Goal: Task Accomplishment & Management: Manage account settings

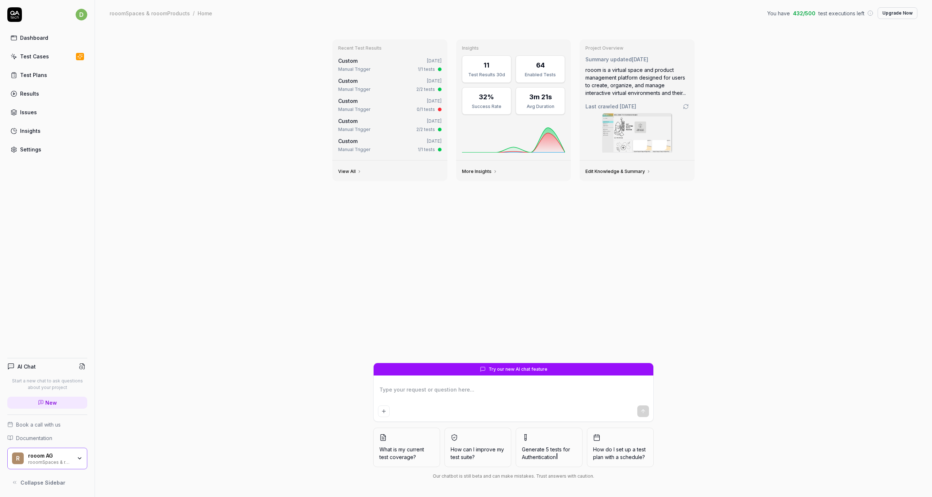
click at [34, 56] on div "Test Cases" at bounding box center [34, 57] width 29 height 8
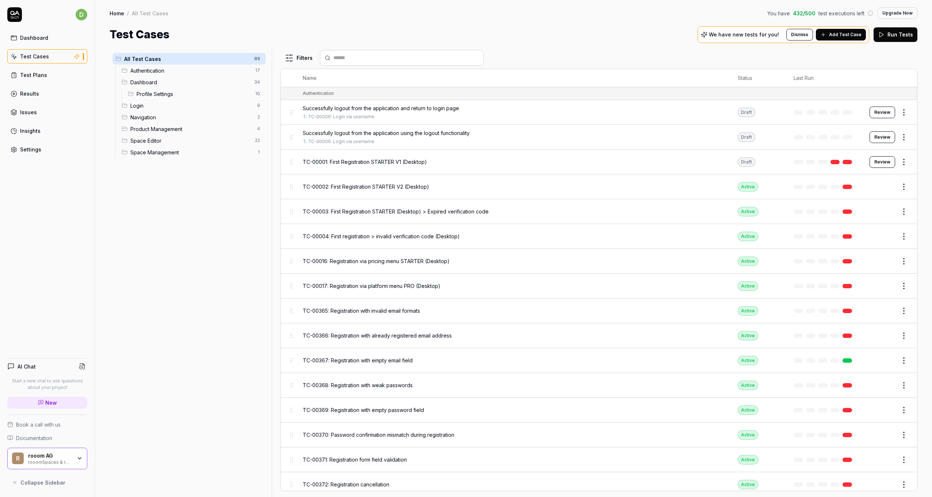
click at [839, 35] on span "Add Test Case" at bounding box center [845, 34] width 32 height 7
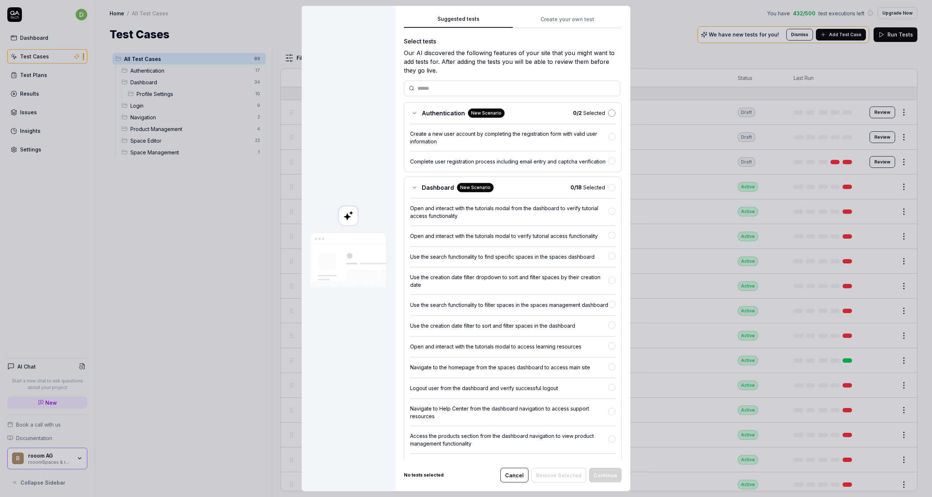
click at [608, 111] on button "button" at bounding box center [611, 113] width 7 height 7
click at [608, 191] on button "button" at bounding box center [611, 187] width 7 height 7
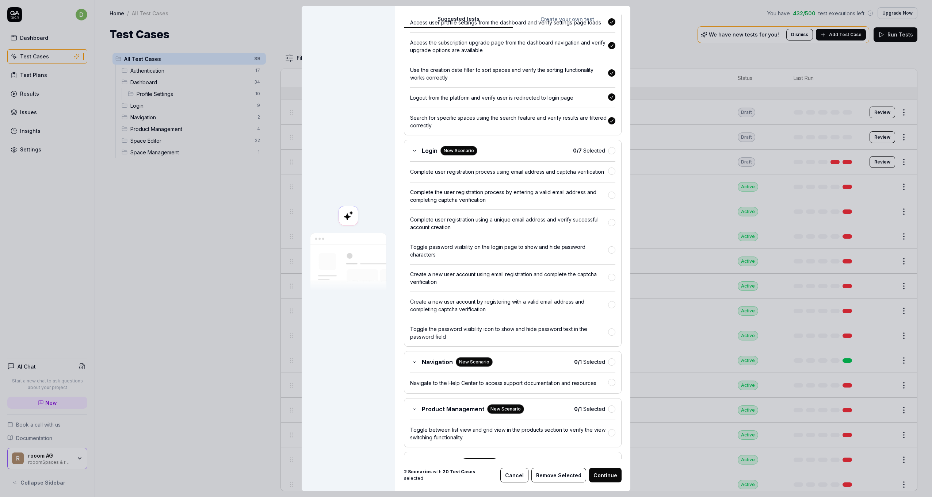
scroll to position [511, 0]
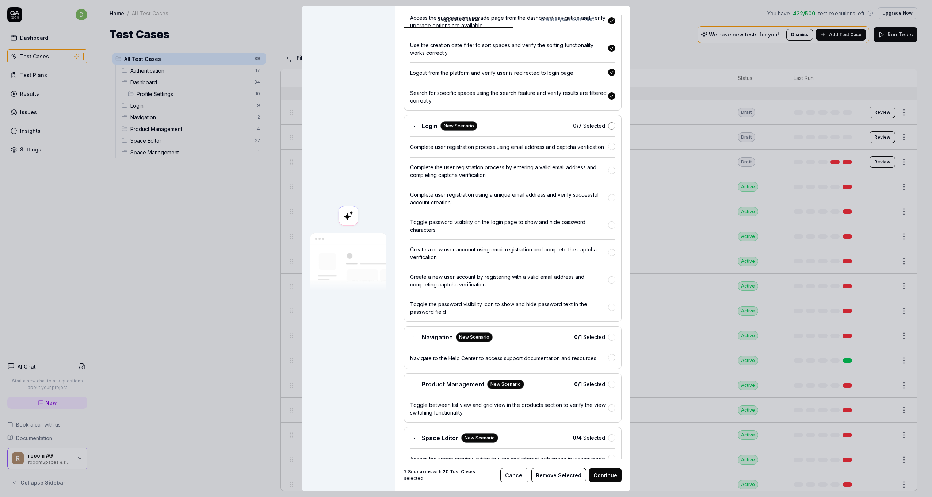
click at [608, 130] on button "button" at bounding box center [611, 125] width 7 height 7
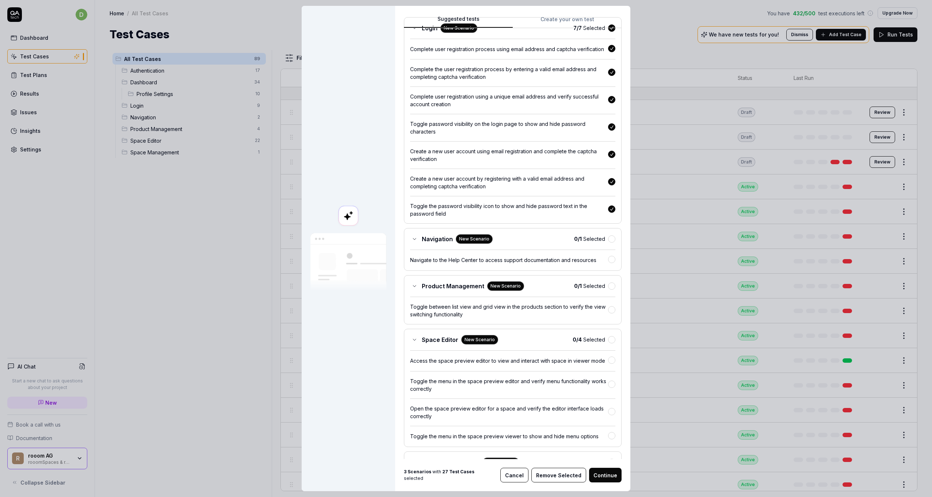
scroll to position [657, 0]
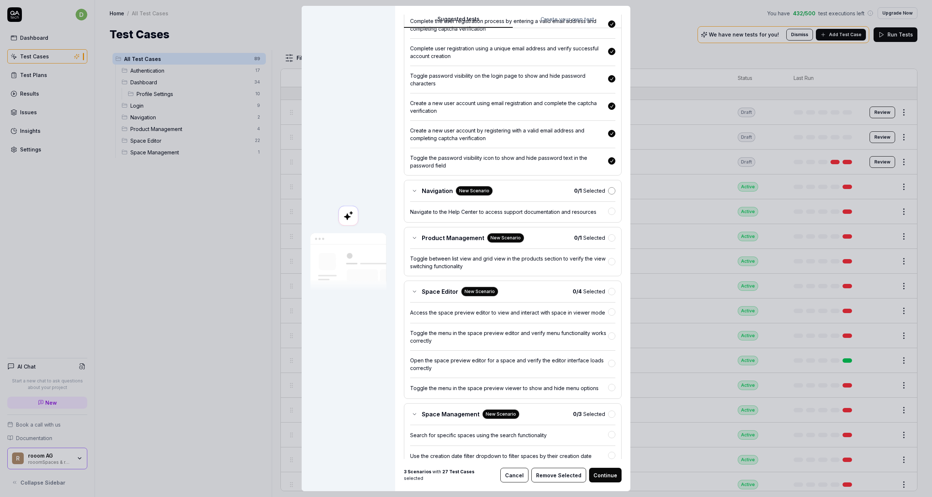
click at [608, 195] on button "button" at bounding box center [611, 190] width 7 height 7
click at [608, 241] on button "button" at bounding box center [611, 237] width 7 height 7
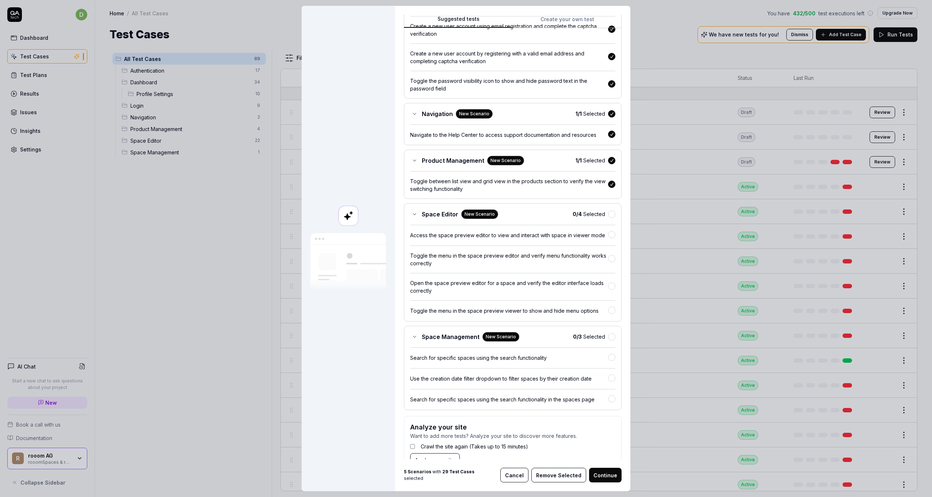
scroll to position [767, 0]
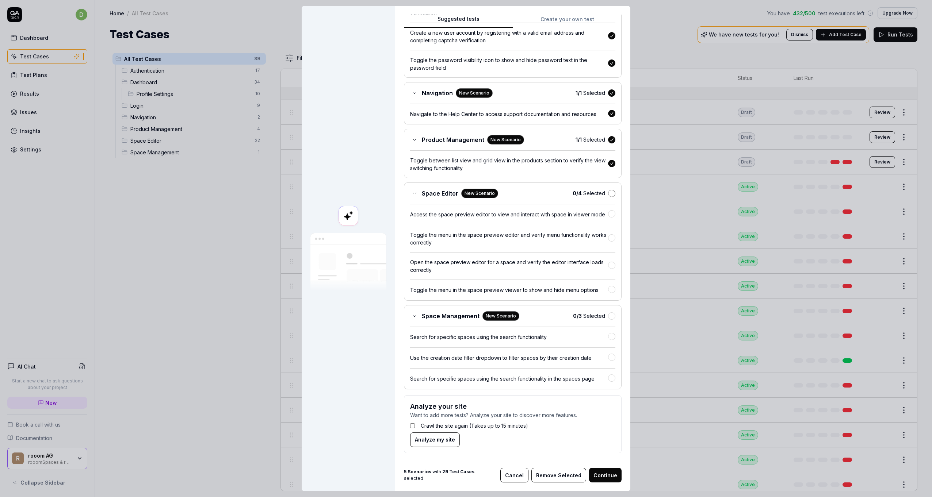
click at [608, 197] on button "button" at bounding box center [611, 193] width 7 height 7
click at [608, 320] on button "button" at bounding box center [611, 315] width 7 height 7
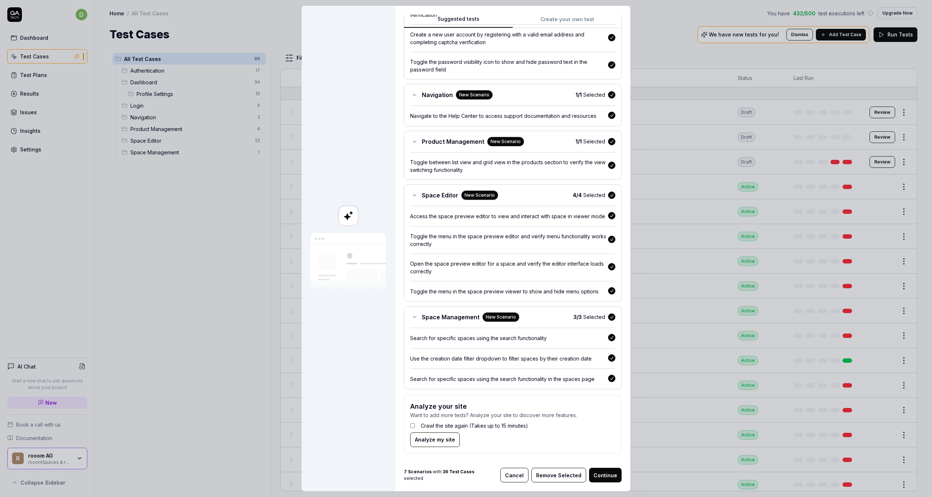
click at [601, 480] on button "Continue" at bounding box center [605, 475] width 32 height 15
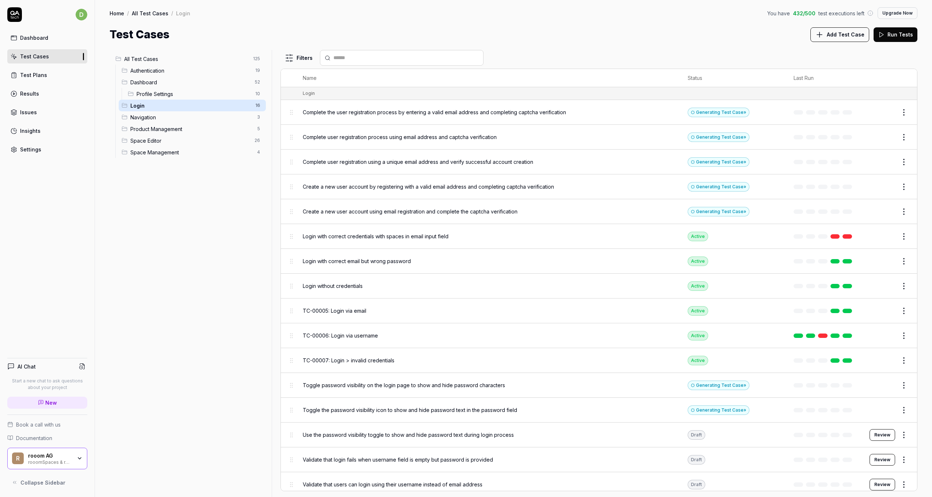
click at [215, 252] on div "All Test Cases 125 Authentication 19 Dashboard 52 Profile Settings 10 Login 16 …" at bounding box center [189, 269] width 159 height 438
click at [33, 58] on div "Test Cases" at bounding box center [34, 57] width 29 height 8
click at [28, 74] on div "Test Plans" at bounding box center [33, 75] width 27 height 8
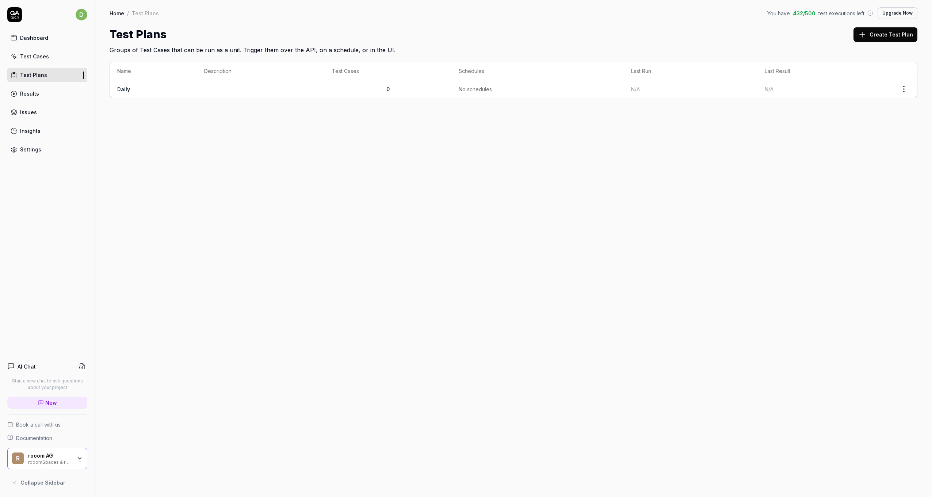
click at [28, 87] on link "Results" at bounding box center [47, 94] width 80 height 14
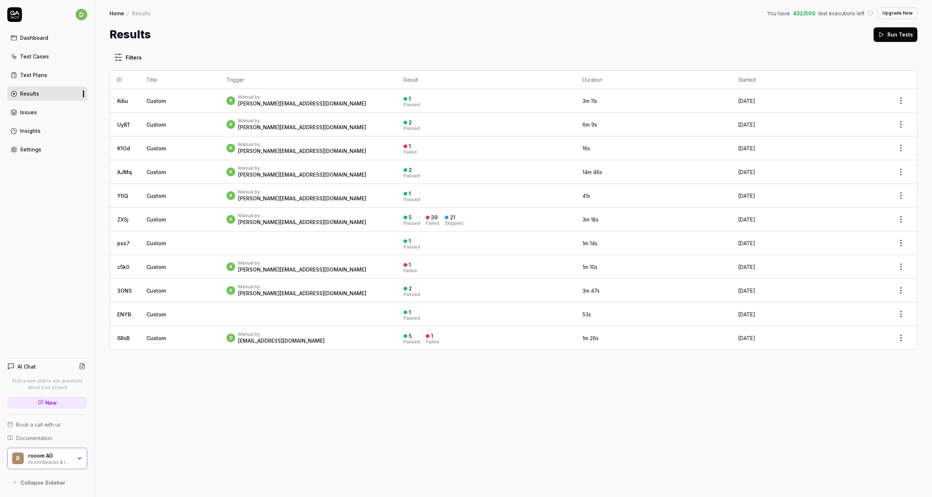
click at [27, 108] on div "Issues" at bounding box center [28, 112] width 17 height 8
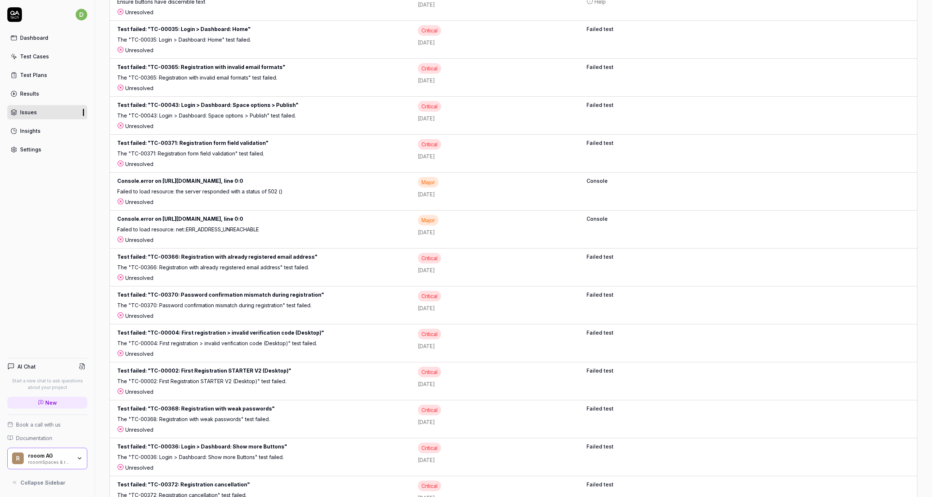
scroll to position [365, 0]
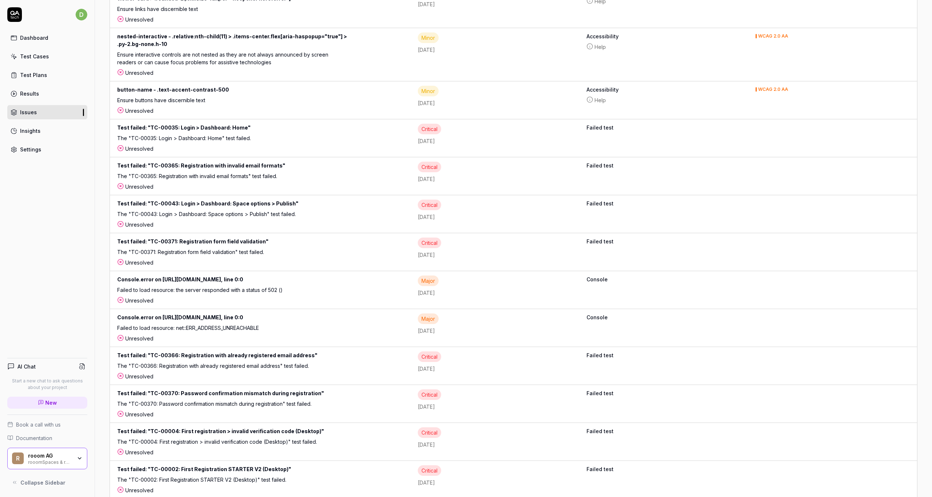
click at [193, 151] on div "Unresolved" at bounding box center [260, 149] width 286 height 8
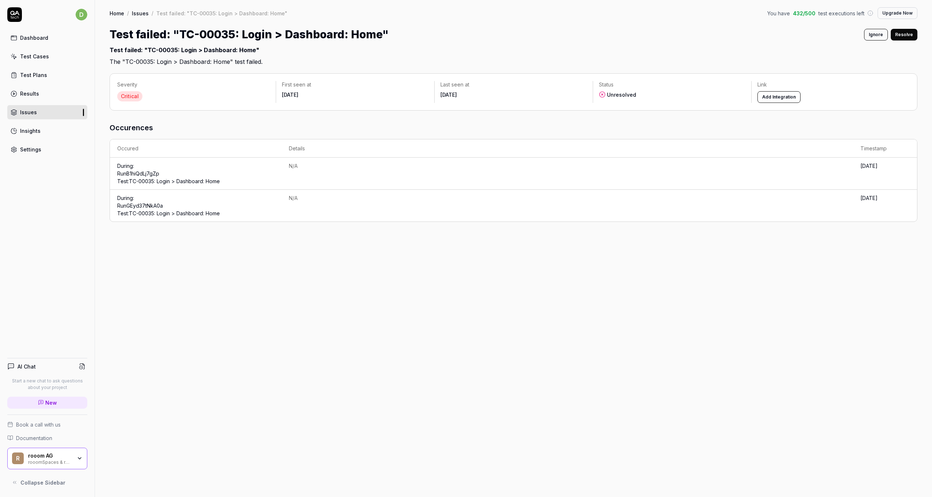
click at [422, 256] on div "Severity Critical First seen at 5 days ago Last seen at 5 days ago Status Unres…" at bounding box center [513, 281] width 837 height 431
click at [527, 122] on h3 "Occurences" at bounding box center [513, 127] width 807 height 11
drag, startPoint x: 318, startPoint y: 36, endPoint x: 249, endPoint y: 38, distance: 69.0
click at [249, 38] on h1 "Test failed: "TC-00035: Login > Dashboard: Home"" at bounding box center [249, 34] width 279 height 16
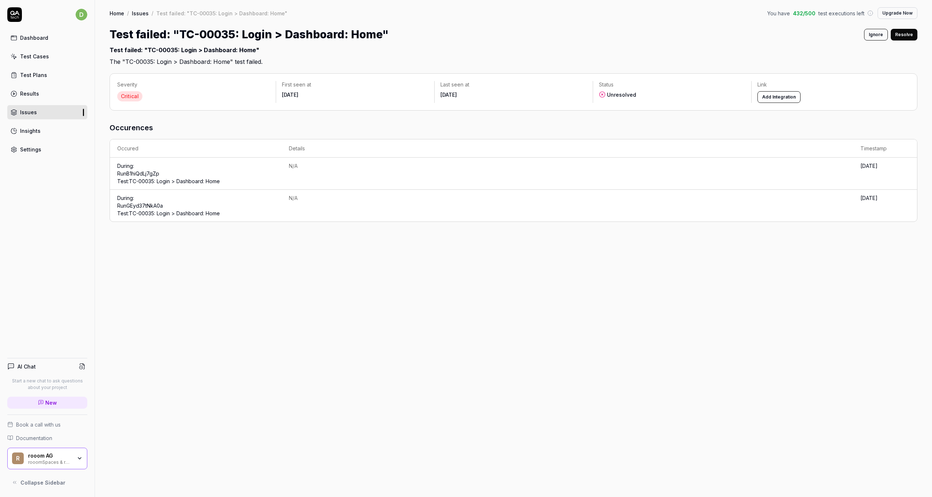
click at [230, 40] on h1 "Test failed: "TC-00035: Login > Dashboard: Home"" at bounding box center [249, 34] width 279 height 16
click at [26, 127] on div "Insights" at bounding box center [30, 131] width 20 height 8
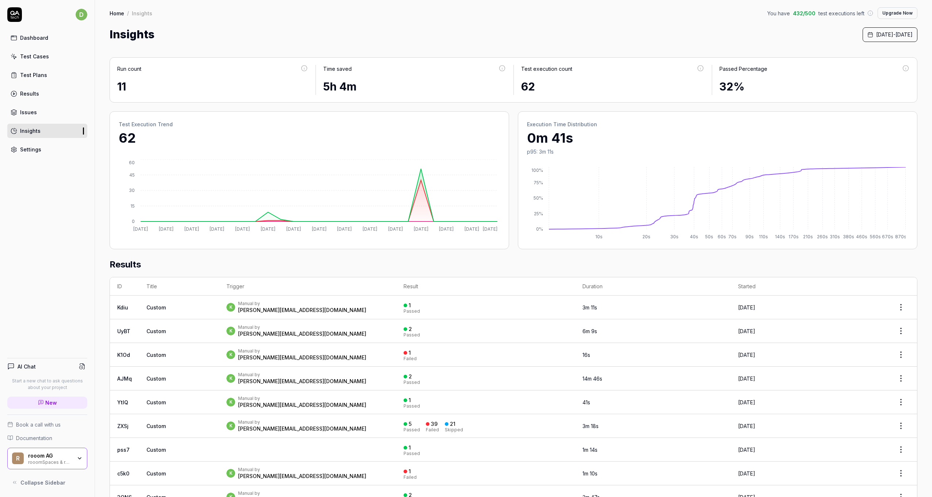
click at [35, 52] on link "Test Cases" at bounding box center [47, 56] width 80 height 14
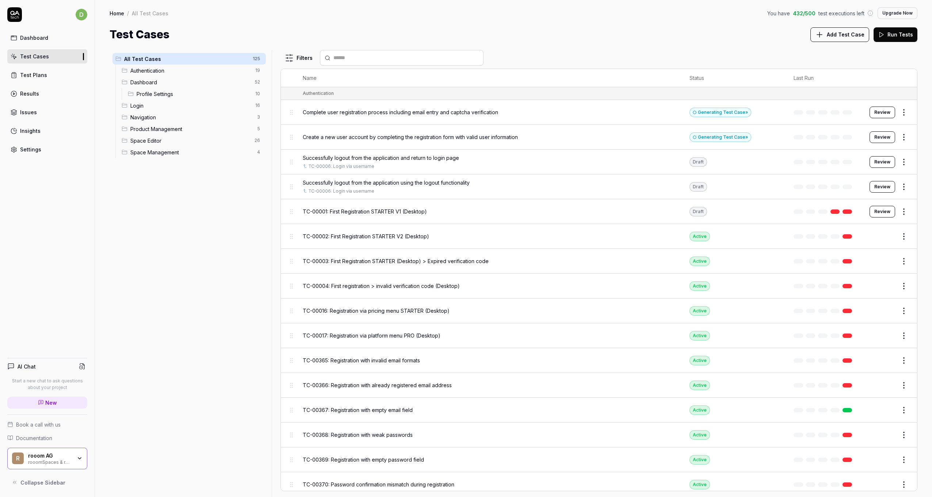
click at [849, 38] on span "Add Test Case" at bounding box center [845, 35] width 38 height 8
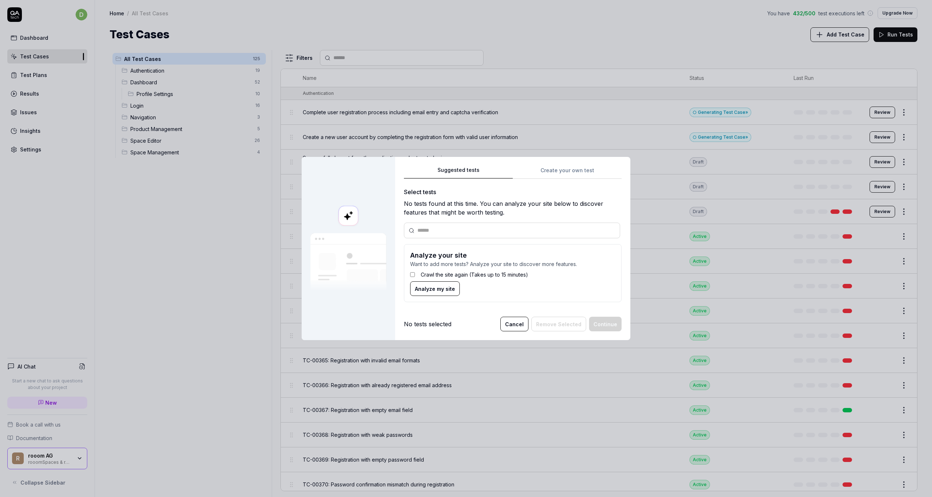
click at [445, 277] on label "Crawl the site again (Takes up to 15 minutes)" at bounding box center [473, 275] width 107 height 8
click at [442, 287] on span "Analyze my site" at bounding box center [435, 289] width 40 height 8
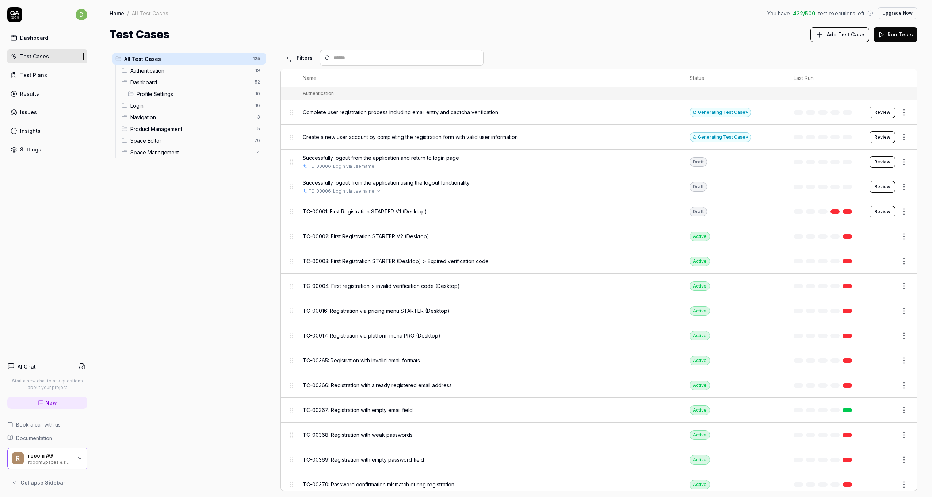
click at [412, 188] on div "TC-00006: Login via username" at bounding box center [489, 191] width 372 height 7
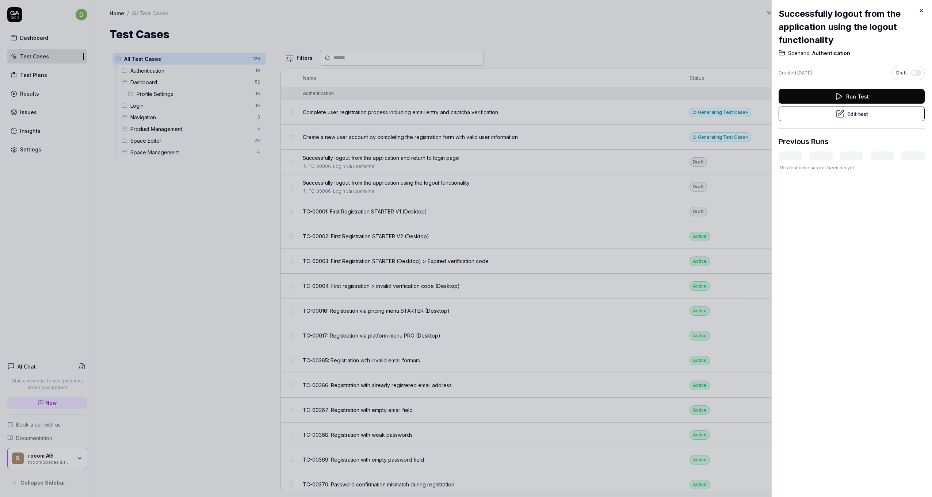
click at [865, 94] on button "Run Test" at bounding box center [851, 96] width 146 height 15
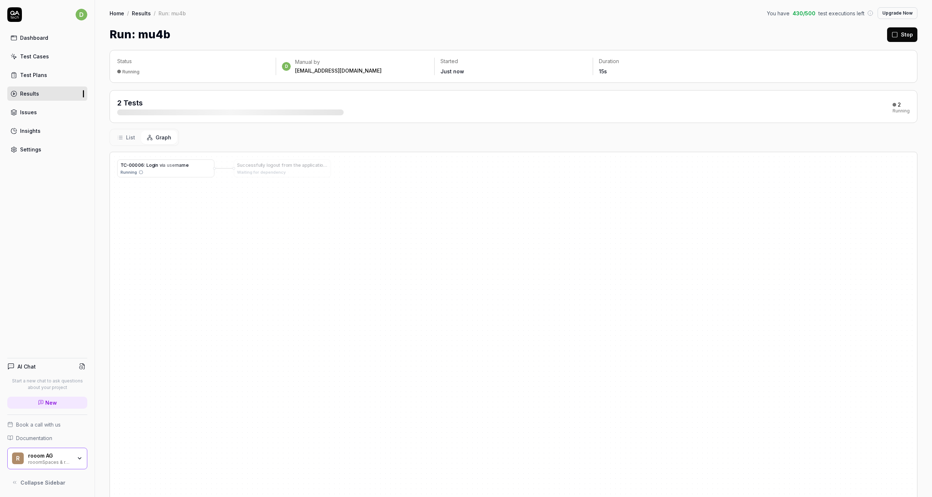
click at [174, 169] on div "Running" at bounding box center [165, 172] width 91 height 6
click at [135, 139] on button "List" at bounding box center [126, 138] width 30 height 14
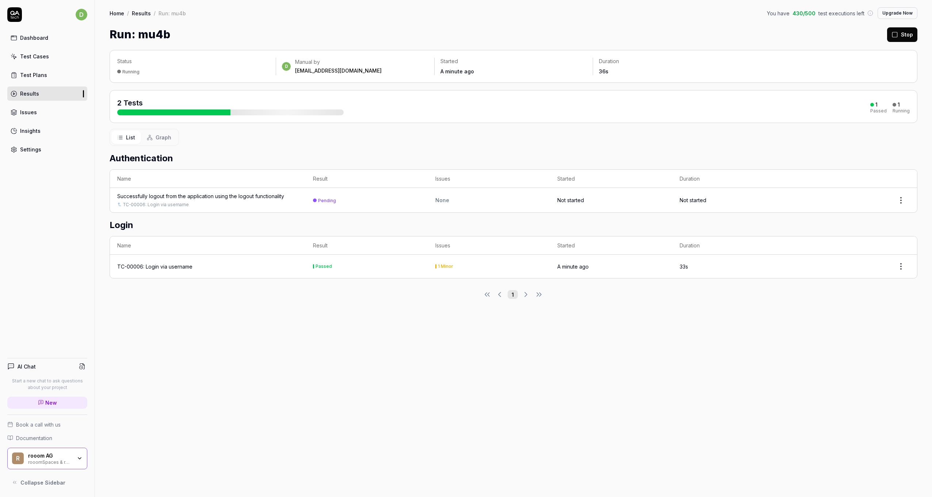
click at [160, 137] on span "Graph" at bounding box center [163, 138] width 16 height 8
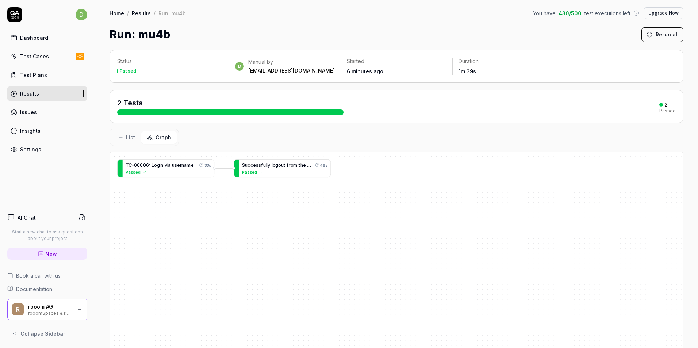
click at [337, 206] on div "S u c c e s s f u l l y l o g o u t f r o m t h e a p p l i c a t i o n u s i n…" at bounding box center [396, 291] width 573 height 278
click at [402, 140] on div "List Graph" at bounding box center [397, 137] width 574 height 17
click at [29, 59] on div "Test Cases" at bounding box center [34, 57] width 29 height 8
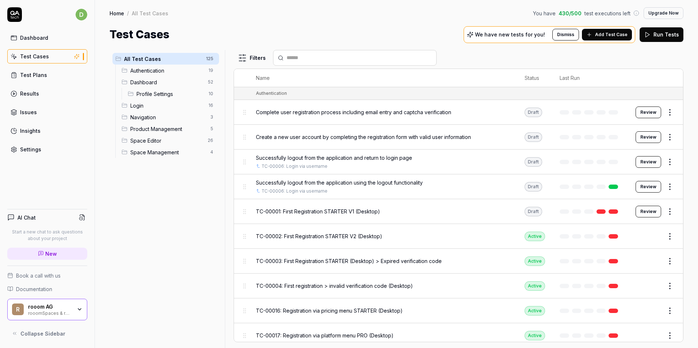
click at [603, 35] on span "Add Test Case" at bounding box center [611, 34] width 32 height 7
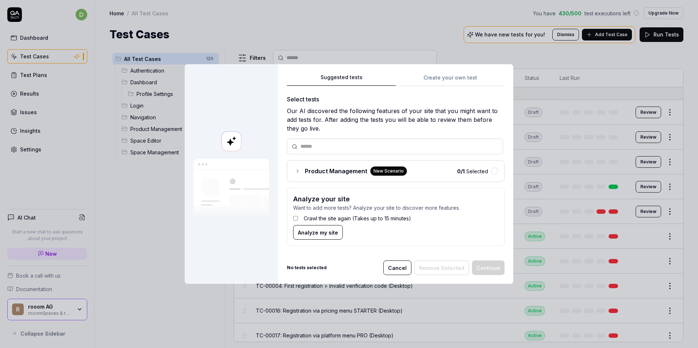
click at [323, 170] on span "Product Management" at bounding box center [336, 171] width 62 height 9
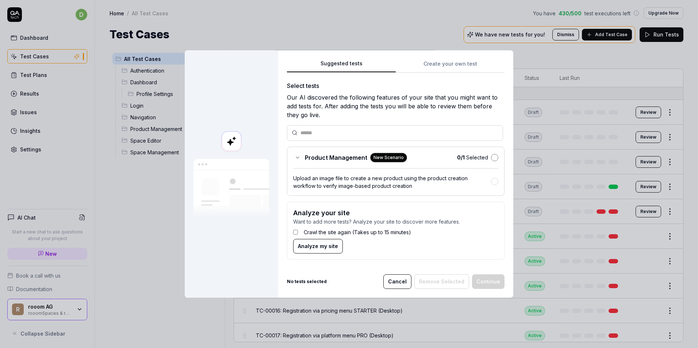
click at [491, 157] on button "button" at bounding box center [494, 157] width 7 height 7
click at [484, 280] on button "Continue" at bounding box center [488, 281] width 32 height 15
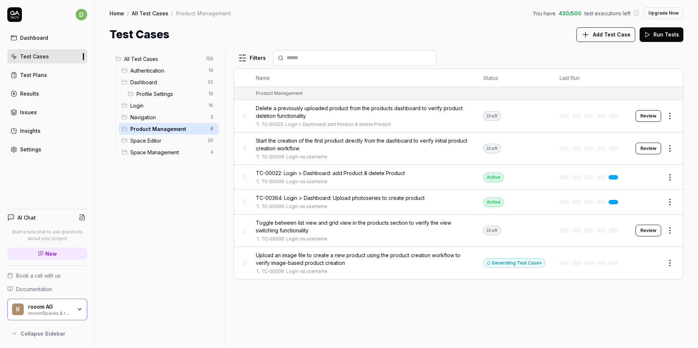
click at [311, 257] on span "Upload an image file to create a new product using the product creation workflo…" at bounding box center [362, 258] width 213 height 15
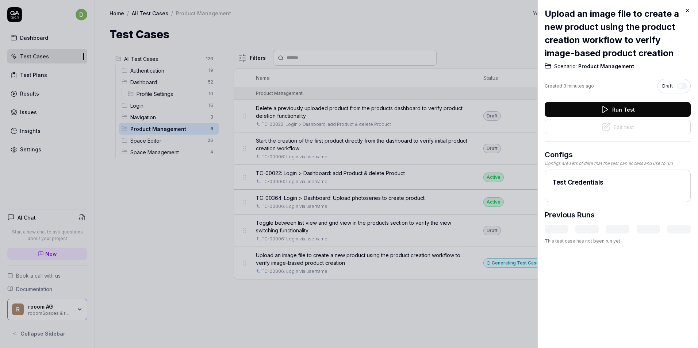
click at [600, 112] on icon at bounding box center [604, 109] width 9 height 9
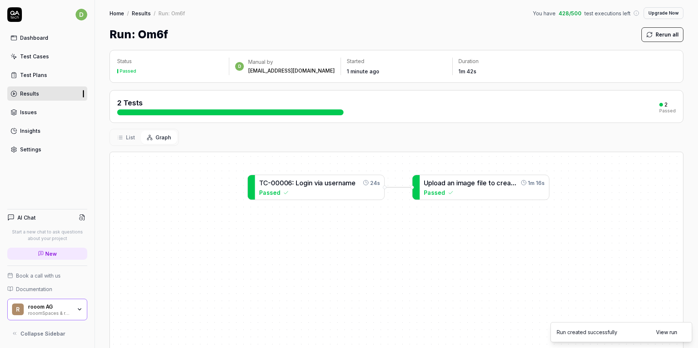
click at [199, 127] on div "Status Passed d Manual by developer@rooom.com Started 1 minute ago Duration 1m …" at bounding box center [396, 244] width 603 height 402
click at [491, 185] on span "t" at bounding box center [489, 183] width 3 height 8
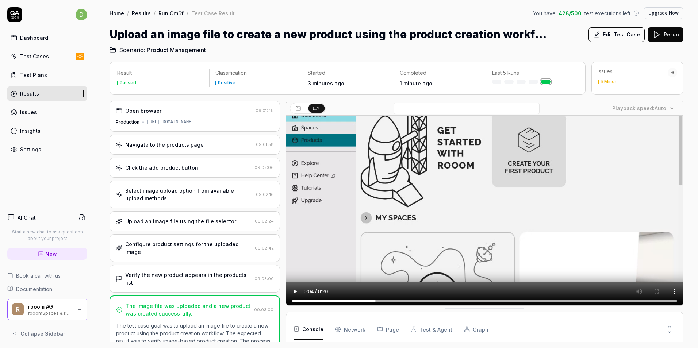
click at [161, 194] on div "Select image upload option from available upload methods" at bounding box center [189, 194] width 128 height 15
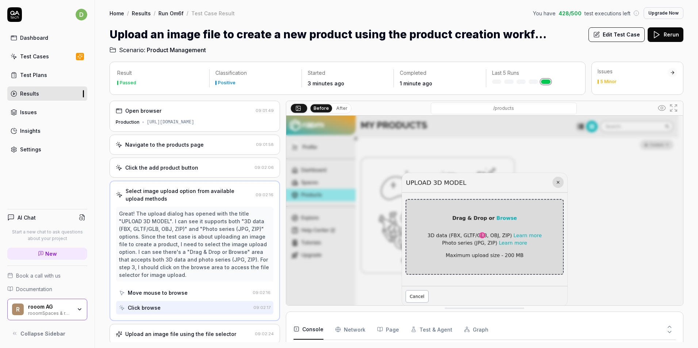
scroll to position [37, 0]
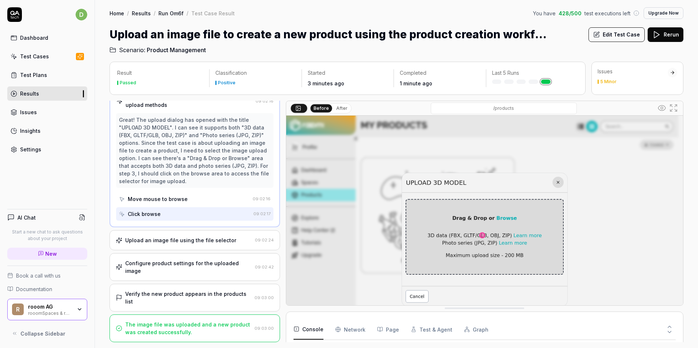
click at [184, 238] on div "Upload an image file using the file selector" at bounding box center [180, 241] width 111 height 8
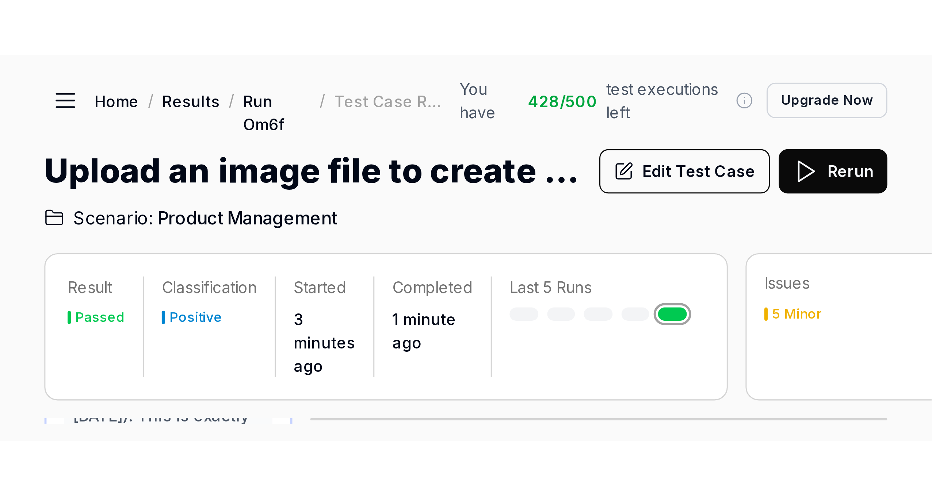
scroll to position [95, 0]
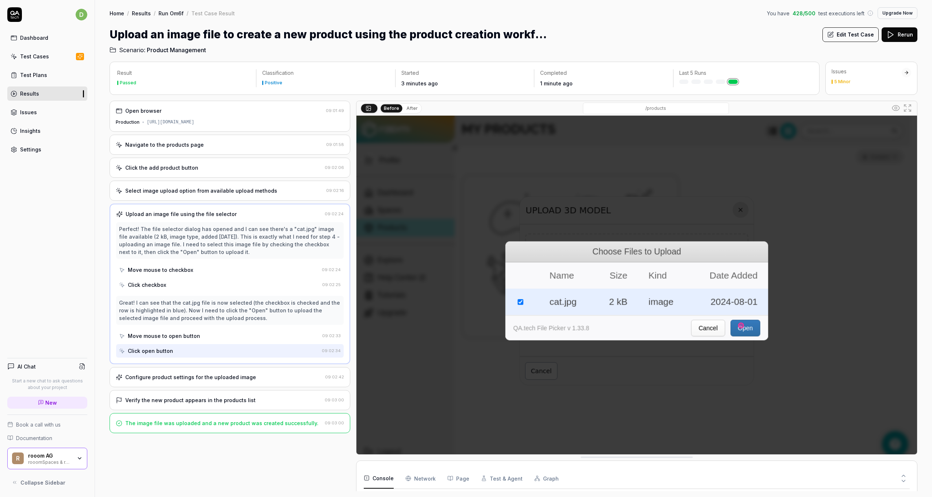
drag, startPoint x: 853, startPoint y: 22, endPoint x: 853, endPoint y: 28, distance: 6.6
click at [853, 22] on div "Home / Results / Run Om6f / Test Case Result You have 428 / 500 test executions…" at bounding box center [513, 27] width 837 height 54
click at [846, 37] on button "Edit Test Case" at bounding box center [850, 34] width 56 height 15
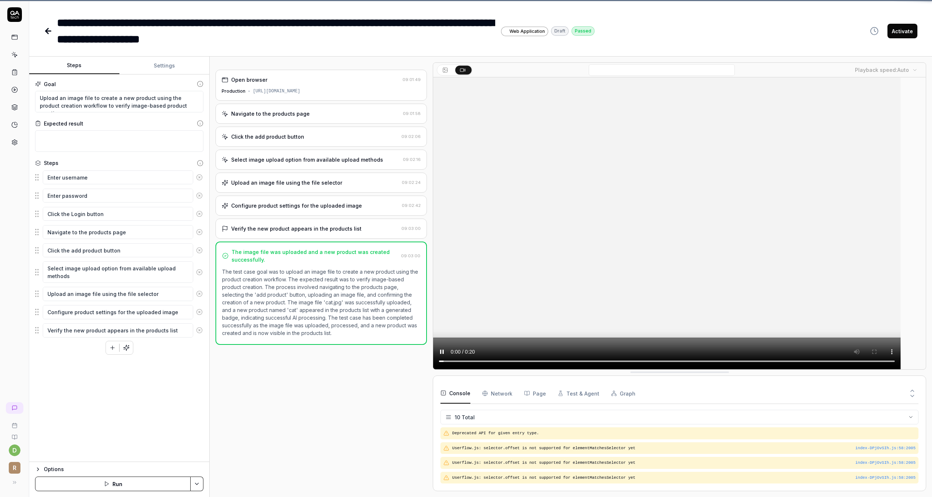
scroll to position [88, 0]
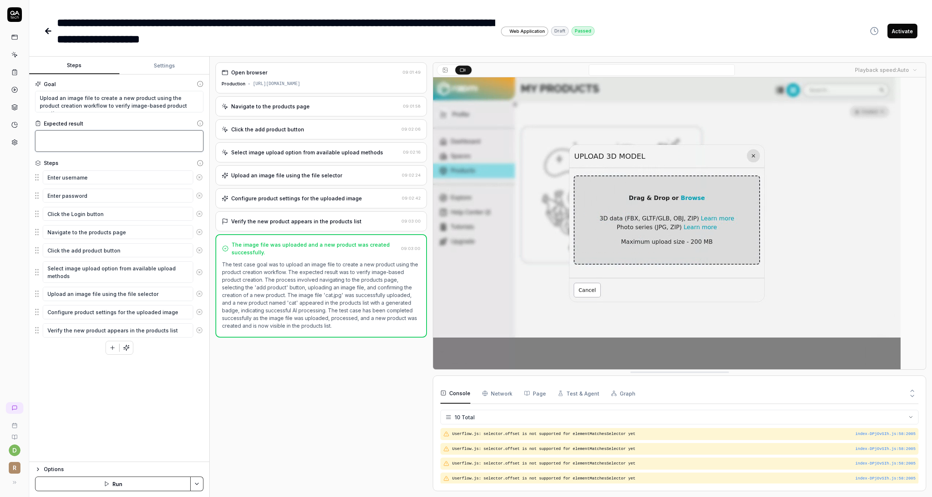
click at [110, 146] on textarea at bounding box center [119, 141] width 168 height 22
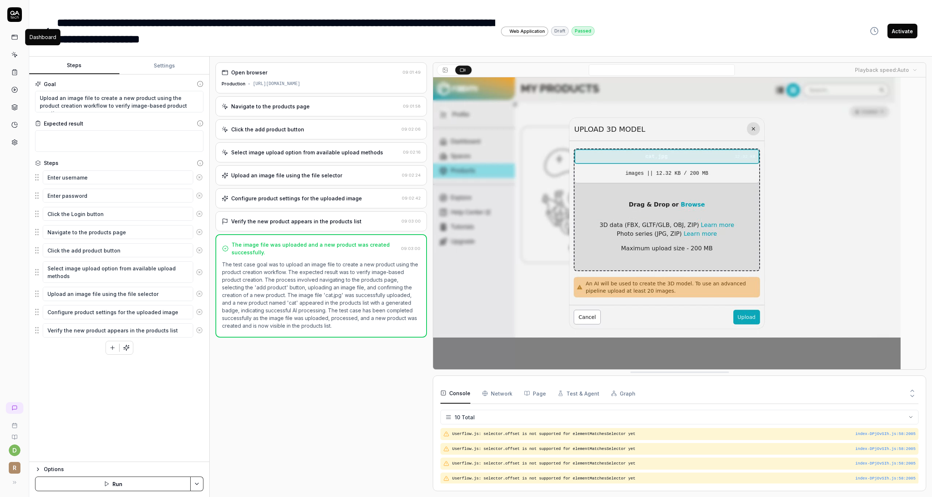
click at [18, 37] on icon at bounding box center [14, 37] width 7 height 7
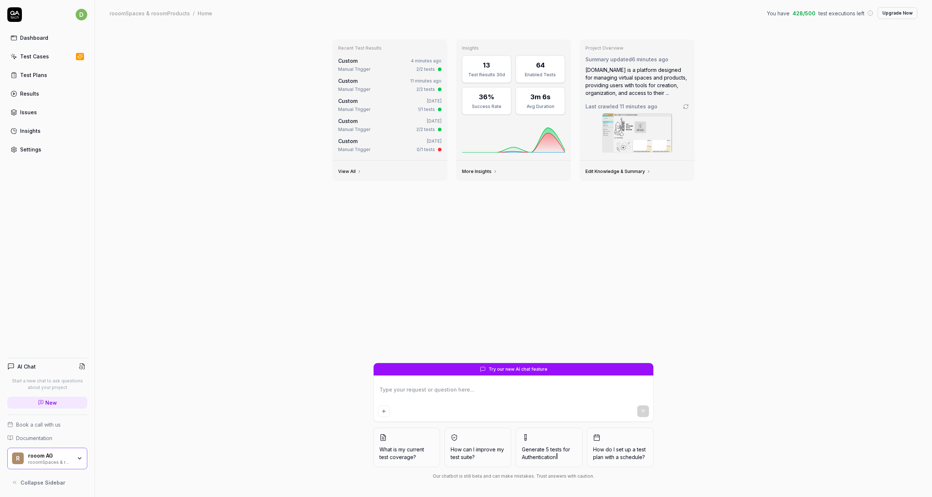
type textarea "*"
click at [85, 56] on link "Test Cases" at bounding box center [47, 56] width 80 height 14
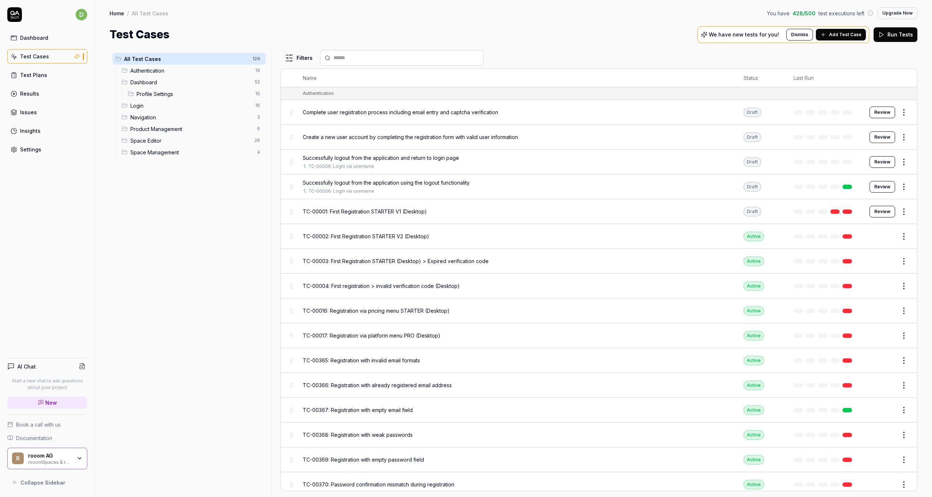
click at [843, 31] on button "Add Test Case" at bounding box center [840, 35] width 50 height 12
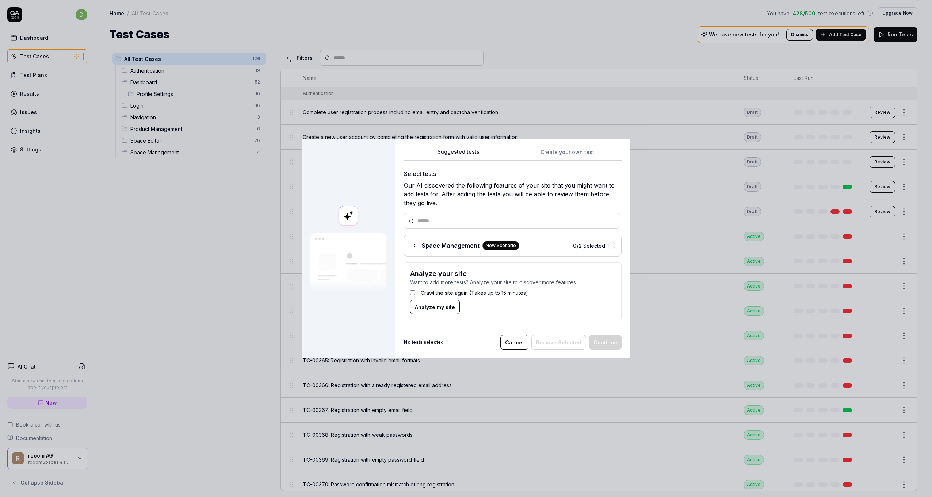
click at [445, 247] on span "Space Management" at bounding box center [451, 245] width 58 height 9
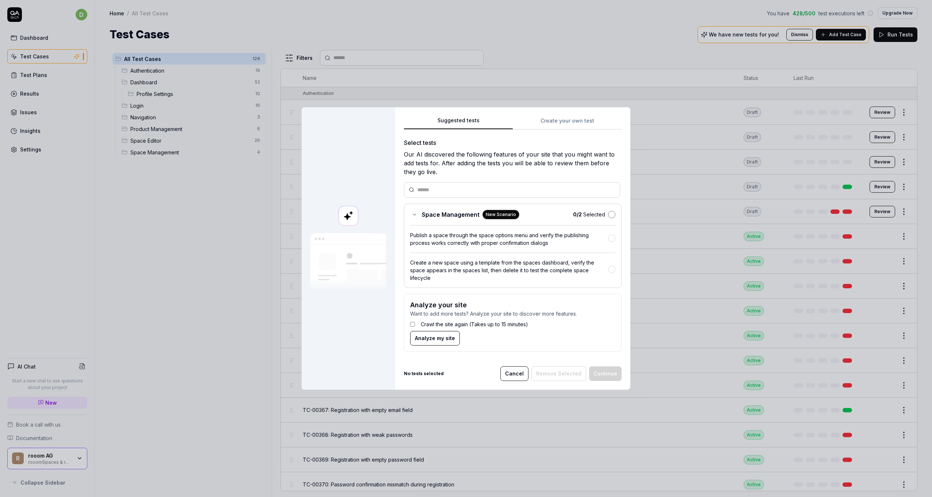
click at [608, 214] on button "button" at bounding box center [611, 214] width 7 height 7
click at [603, 375] on button "Continue" at bounding box center [605, 373] width 32 height 15
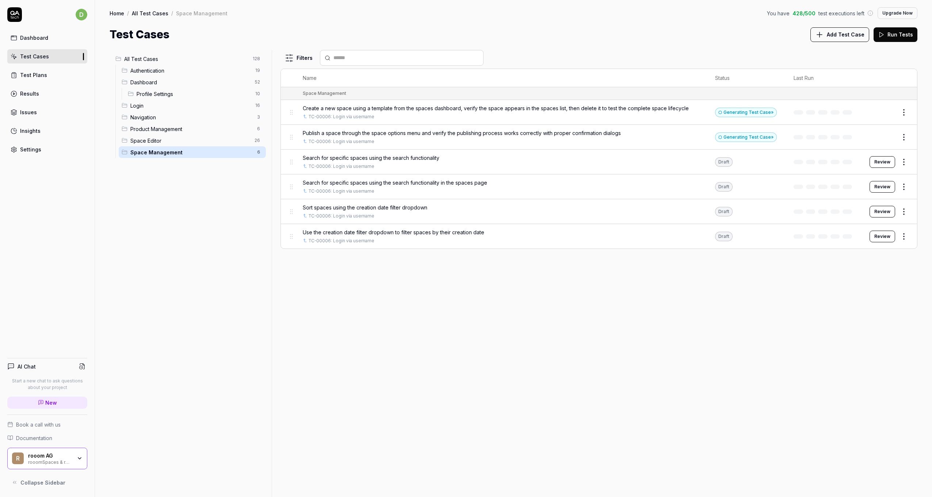
click at [36, 73] on div "Test Plans" at bounding box center [33, 75] width 27 height 8
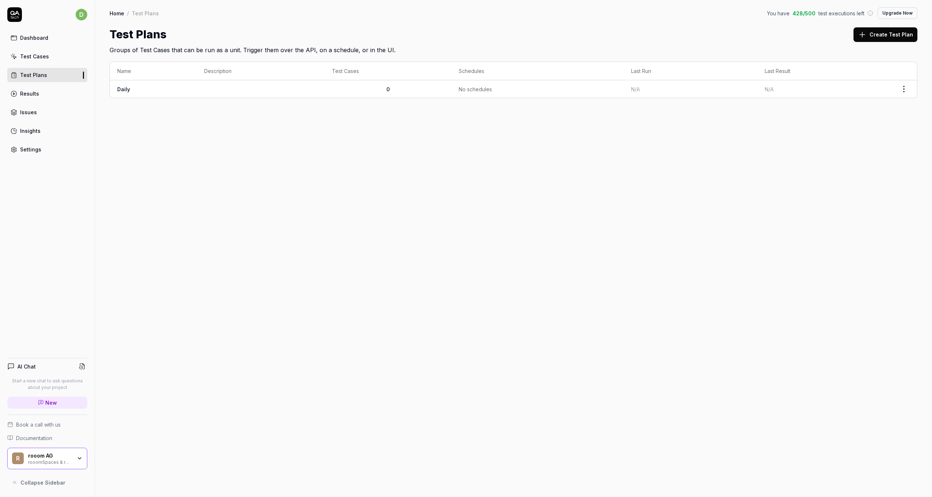
drag, startPoint x: 145, startPoint y: 119, endPoint x: 150, endPoint y: 119, distance: 5.5
click at [146, 119] on div "Home / Test Plans You have 428 / 500 test executions left Upgrade Now Home / Te…" at bounding box center [513, 248] width 837 height 497
click at [431, 86] on td "0" at bounding box center [387, 89] width 127 height 18
click at [903, 89] on html "d Dashboard Test Cases Test Plans Results Issues Insights Settings AI Chat Star…" at bounding box center [466, 248] width 932 height 497
click at [858, 167] on div "Edit" at bounding box center [872, 168] width 69 height 16
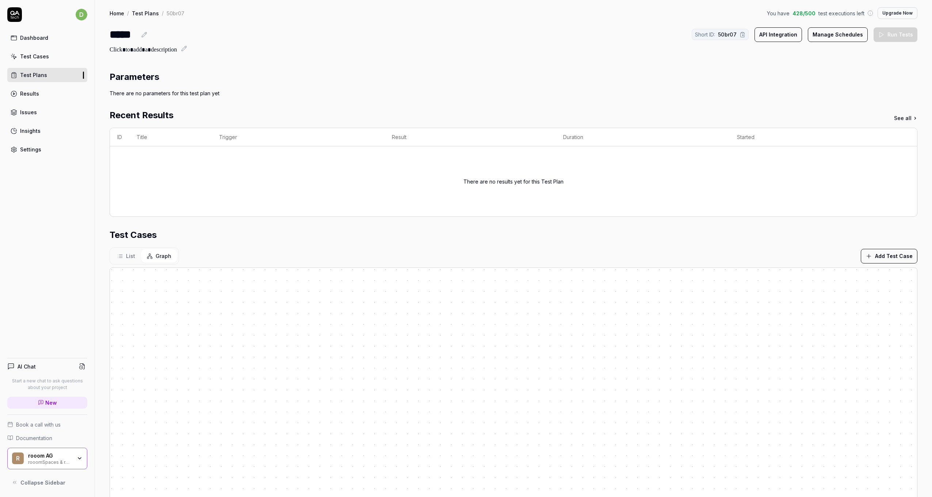
click at [142, 31] on button at bounding box center [144, 34] width 9 height 9
click at [161, 32] on div "**********" at bounding box center [141, 34] width 63 height 16
click at [205, 40] on div "**********" at bounding box center [513, 34] width 807 height 16
click at [164, 98] on div "Parameters There are no parameters for this test plan yet Recent Results See al…" at bounding box center [513, 344] width 807 height 548
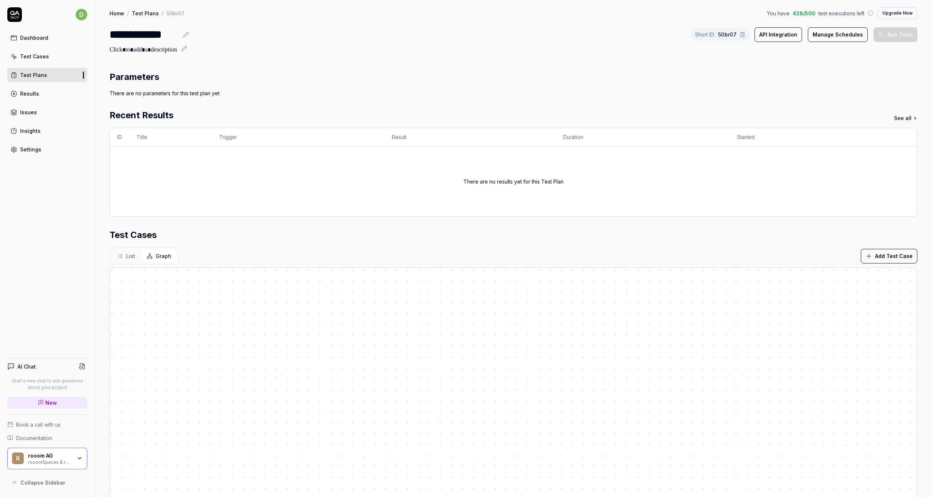
drag, startPoint x: 173, startPoint y: 112, endPoint x: 407, endPoint y: 110, distance: 234.0
click at [174, 112] on div "Recent Results See all" at bounding box center [513, 115] width 807 height 13
click at [209, 237] on div "Test Cases" at bounding box center [513, 234] width 807 height 13
click at [149, 85] on section "Parameters There are no parameters for this test plan yet" at bounding box center [513, 83] width 807 height 27
drag, startPoint x: 149, startPoint y: 84, endPoint x: 138, endPoint y: 76, distance: 14.0
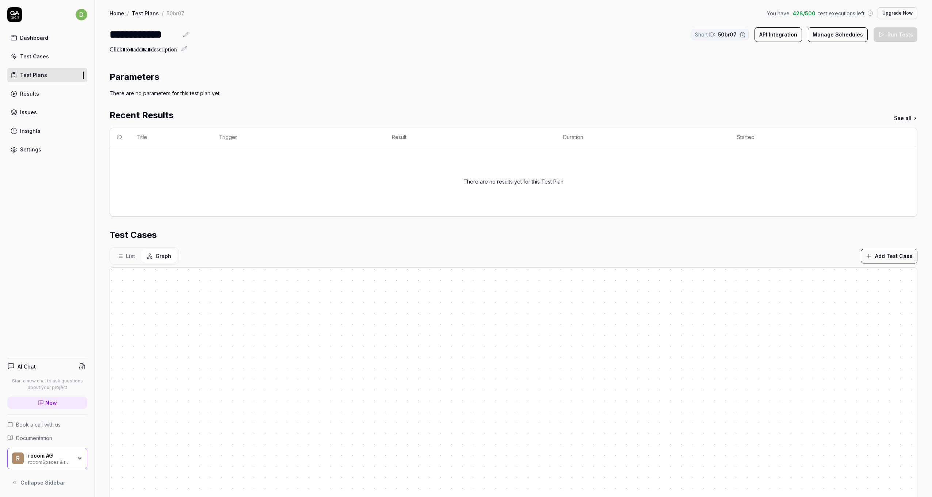
click at [138, 76] on h2 "Parameters" at bounding box center [135, 76] width 50 height 13
click at [350, 85] on section "Parameters There are no parameters for this test plan yet" at bounding box center [513, 83] width 807 height 27
click at [836, 37] on button "Manage Schedules" at bounding box center [837, 34] width 60 height 15
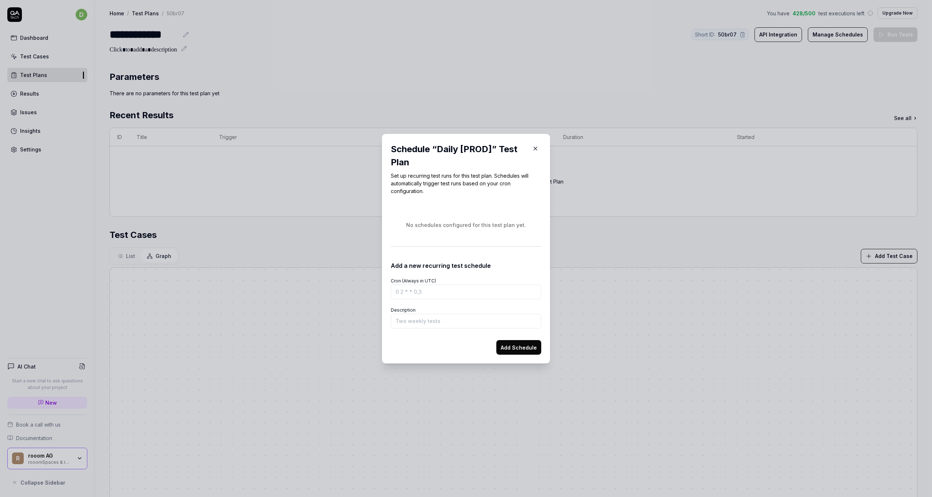
click at [439, 288] on input "Cron (Always in UTC)" at bounding box center [466, 292] width 150 height 15
click at [447, 289] on input "Cron (Always in UTC)" at bounding box center [466, 292] width 150 height 15
click at [436, 294] on input "Cron (Always in UTC)" at bounding box center [466, 292] width 150 height 15
paste input "0 6 * * 1"
type input "0 6 * * 1"
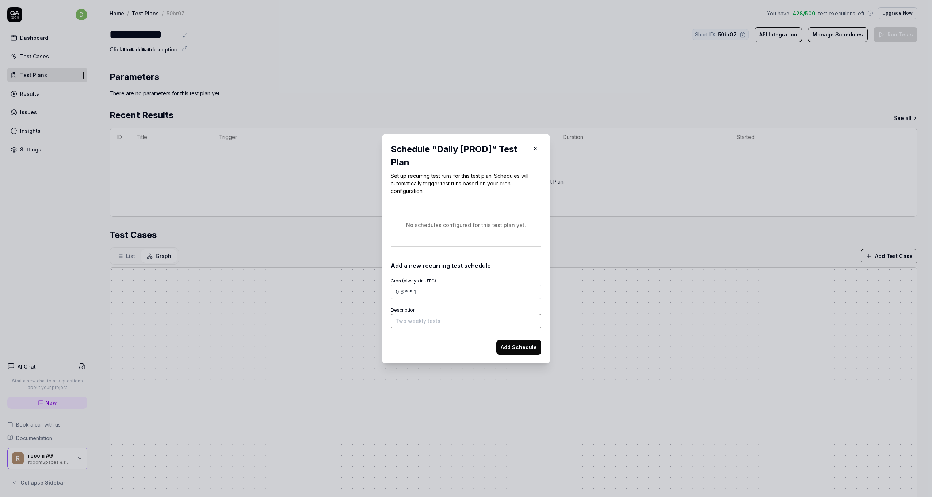
click at [427, 320] on input "Description" at bounding box center [466, 321] width 150 height 15
click at [441, 322] on input "Description" at bounding box center [466, 321] width 150 height 15
click at [424, 322] on input "Description" at bounding box center [466, 321] width 150 height 15
paste input "At 06:00 [DATE]."
type input "At 06:00 [DATE]."
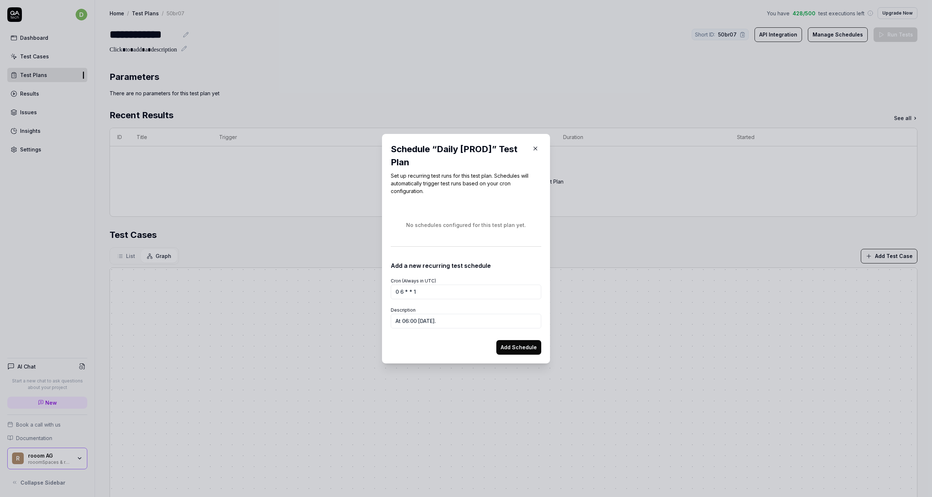
click at [516, 345] on button "Add Schedule" at bounding box center [518, 347] width 45 height 15
click at [534, 146] on icon "button" at bounding box center [535, 147] width 7 height 7
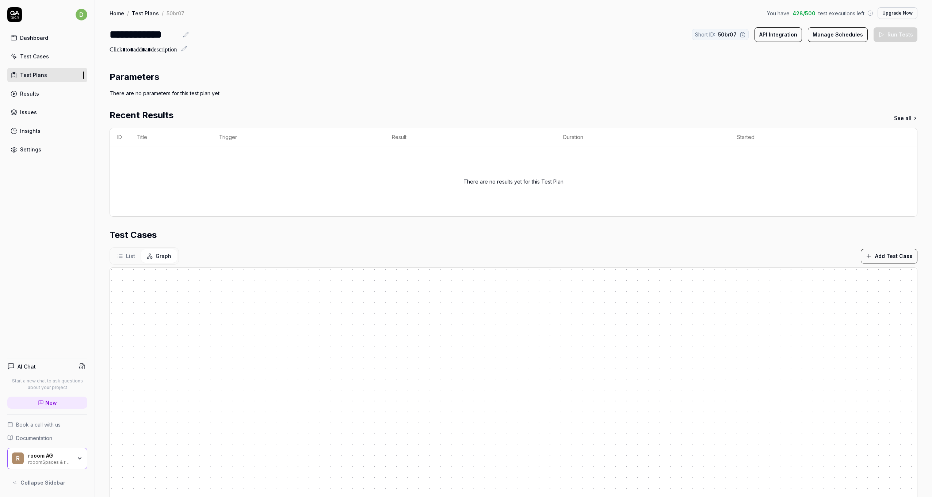
click at [790, 34] on button "API Integration" at bounding box center [777, 34] width 47 height 15
drag, startPoint x: 837, startPoint y: 47, endPoint x: 837, endPoint y: 38, distance: 9.5
click at [837, 47] on div at bounding box center [513, 50] width 807 height 9
click at [837, 38] on button "Manage Schedules" at bounding box center [837, 34] width 60 height 15
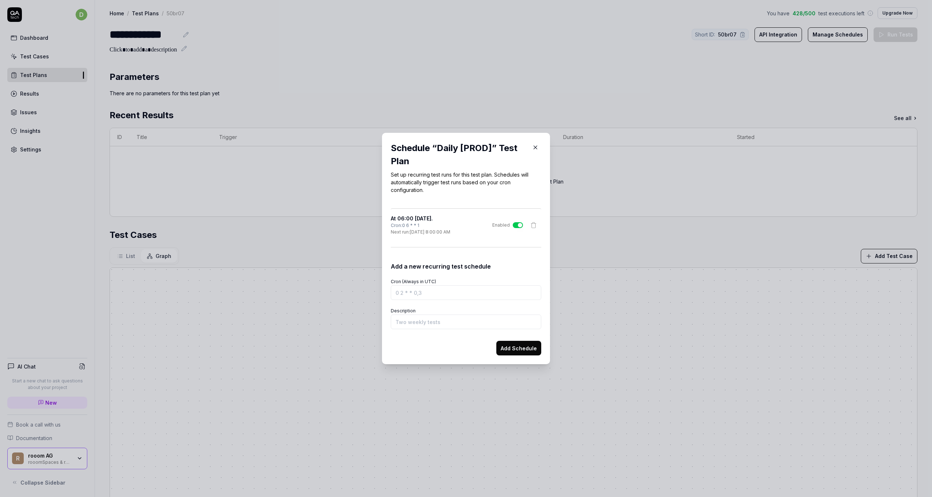
click at [485, 149] on div "Schedule “ Daily [PROD] ” Test Plan" at bounding box center [459, 155] width 136 height 26
click at [466, 150] on div "Schedule “ Daily [PROD] ” Test Plan" at bounding box center [459, 155] width 136 height 26
click at [453, 155] on div "Schedule “ Daily [PROD] ” Test Plan" at bounding box center [459, 155] width 136 height 26
click at [533, 145] on icon "button" at bounding box center [535, 147] width 7 height 7
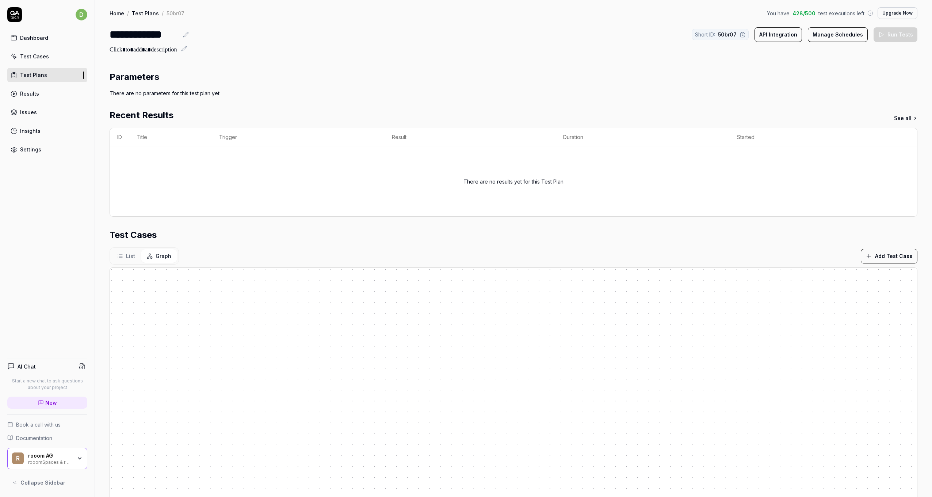
click at [186, 37] on icon at bounding box center [185, 34] width 5 height 5
click at [185, 47] on icon at bounding box center [184, 49] width 6 height 6
click at [241, 40] on div "**********" at bounding box center [513, 34] width 807 height 16
click at [28, 71] on div "Test Plans" at bounding box center [33, 75] width 27 height 8
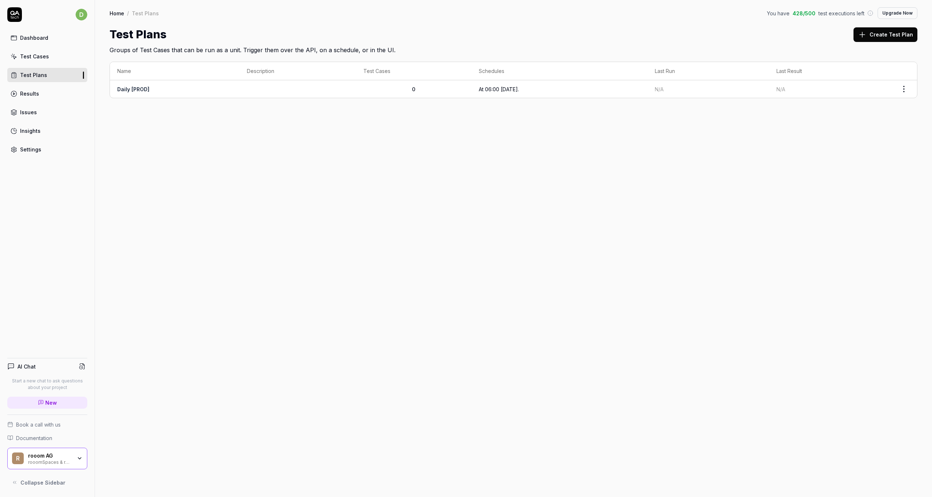
click at [887, 37] on button "Create Test Plan" at bounding box center [885, 34] width 64 height 15
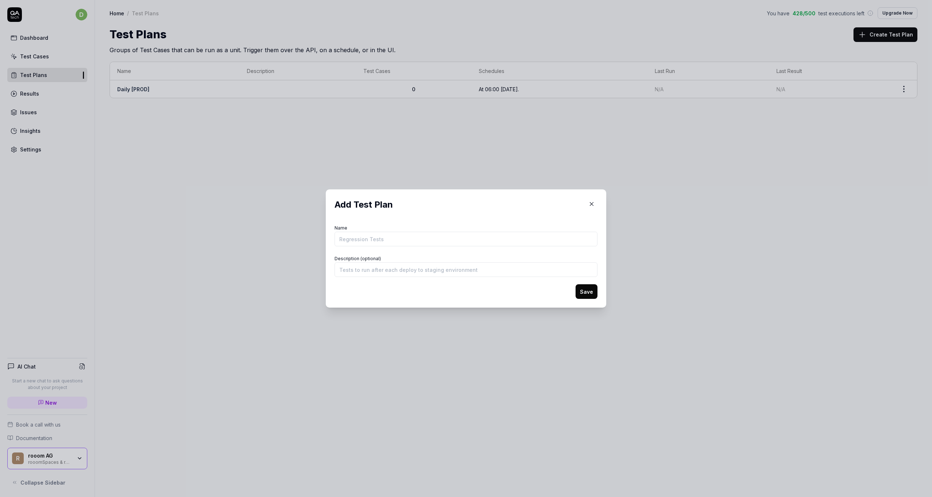
click at [372, 235] on input "Name" at bounding box center [465, 239] width 263 height 15
click at [378, 237] on input "Name" at bounding box center [465, 239] width 263 height 15
type input "Frequently"
click at [591, 293] on button "Save" at bounding box center [586, 291] width 22 height 15
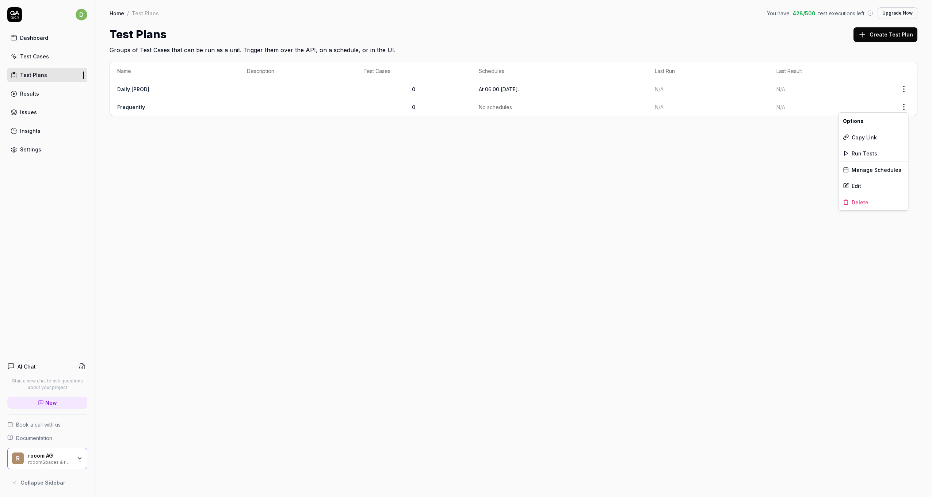
click at [901, 104] on html "d Dashboard Test Cases Test Plans Results Issues Insights Settings AI Chat Star…" at bounding box center [466, 248] width 932 height 497
click at [861, 186] on div "Edit" at bounding box center [872, 186] width 69 height 16
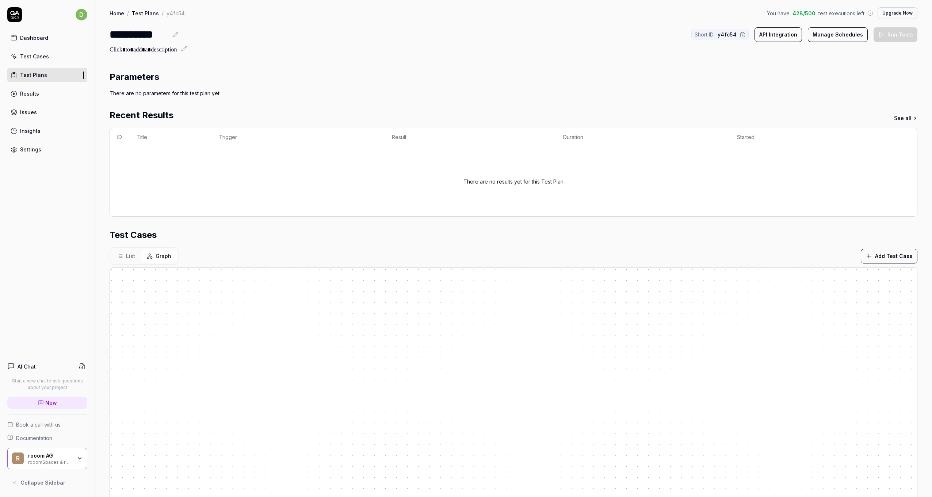
click at [131, 79] on h2 "Parameters" at bounding box center [135, 76] width 50 height 13
click at [139, 77] on h2 "Parameters" at bounding box center [135, 76] width 50 height 13
click at [381, 91] on div "There are no parameters for this test plan yet" at bounding box center [513, 93] width 807 height 8
click at [826, 60] on div "**********" at bounding box center [513, 316] width 837 height 633
click at [839, 38] on button "Manage Schedules" at bounding box center [837, 34] width 60 height 15
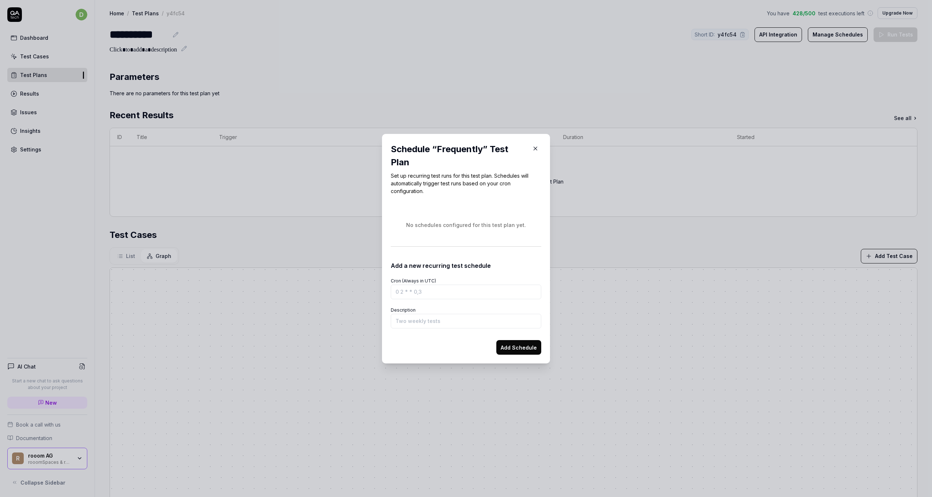
click at [428, 294] on input "Cron (Always in UTC)" at bounding box center [466, 292] width 150 height 15
click at [424, 292] on input "Cron (Always in UTC)" at bounding box center [466, 292] width 150 height 15
paste input "* * * * *"
type input "* * * * *"
drag, startPoint x: 424, startPoint y: 320, endPoint x: 443, endPoint y: 323, distance: 19.6
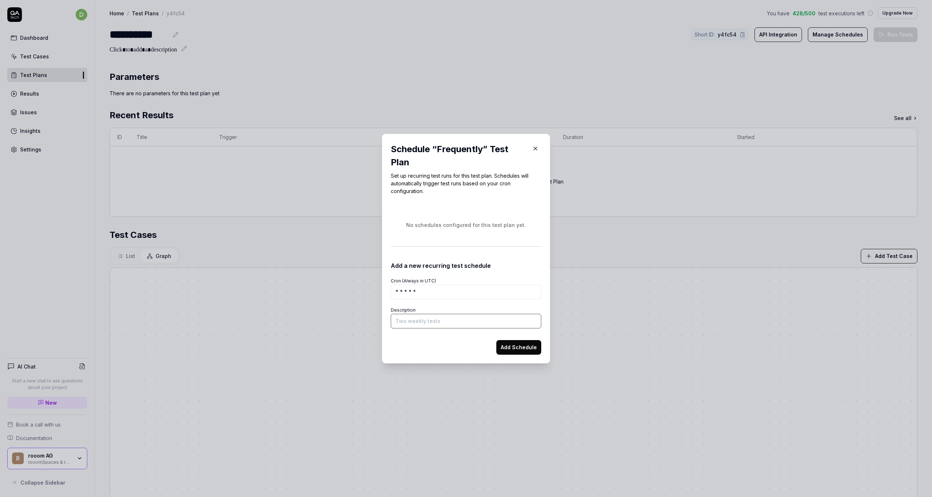
click at [425, 320] on input "Description" at bounding box center [466, 321] width 150 height 15
drag, startPoint x: 393, startPoint y: 323, endPoint x: 419, endPoint y: 319, distance: 26.5
click at [393, 323] on input "Every minute" at bounding box center [466, 321] width 150 height 15
type input "At every minute"
click at [504, 345] on button "Add Schedule" at bounding box center [518, 347] width 45 height 15
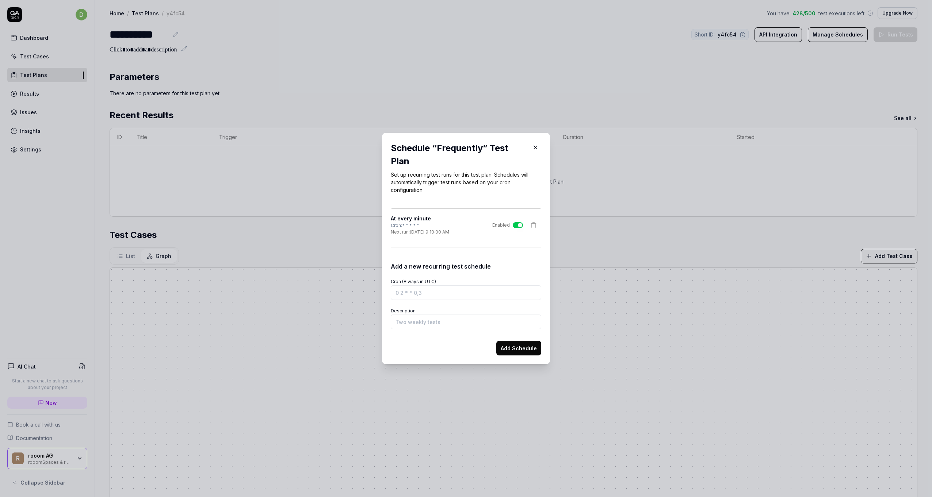
click at [529, 148] on button "button" at bounding box center [535, 148] width 12 height 12
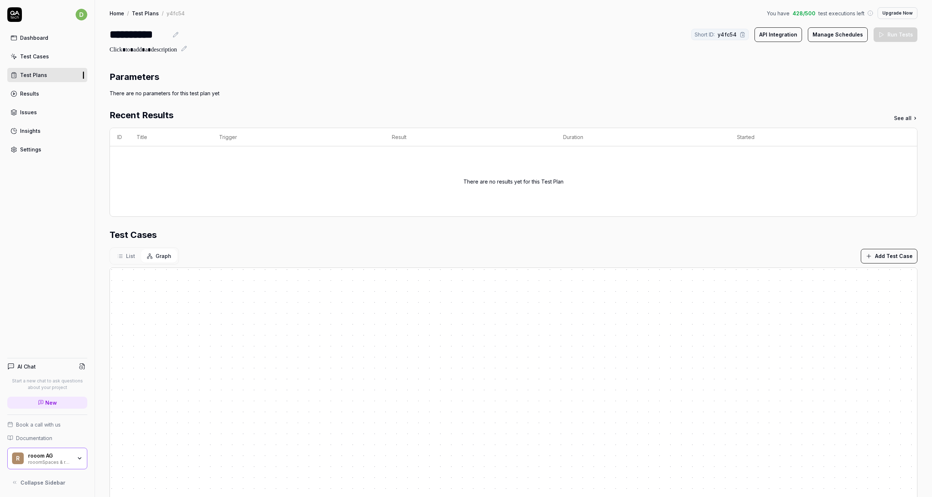
click at [174, 36] on icon at bounding box center [176, 35] width 6 height 6
click at [157, 34] on icon at bounding box center [160, 35] width 6 height 6
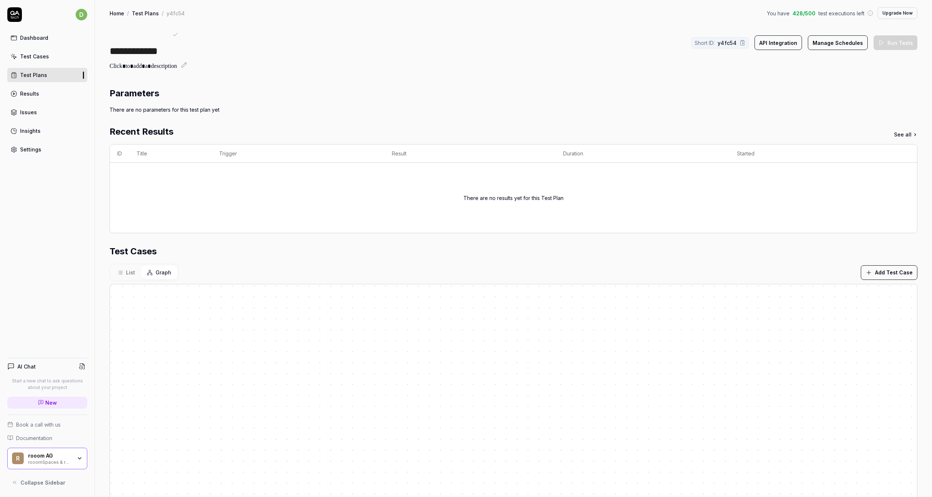
click at [115, 50] on span "**********" at bounding box center [134, 51] width 48 height 10
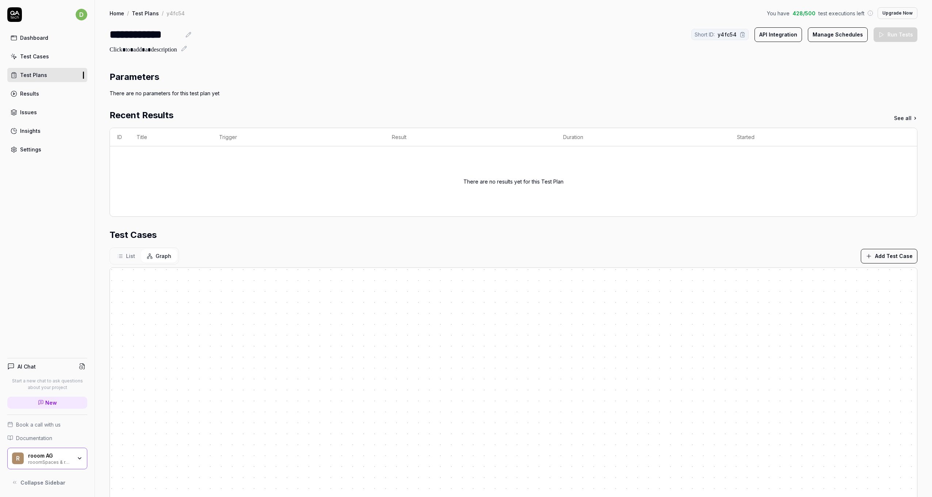
drag, startPoint x: 200, startPoint y: 35, endPoint x: 181, endPoint y: 35, distance: 19.0
click at [199, 35] on div "**********" at bounding box center [513, 34] width 807 height 16
click at [210, 55] on div "**********" at bounding box center [513, 316] width 837 height 633
click at [883, 256] on button "Add Test Case" at bounding box center [888, 256] width 57 height 15
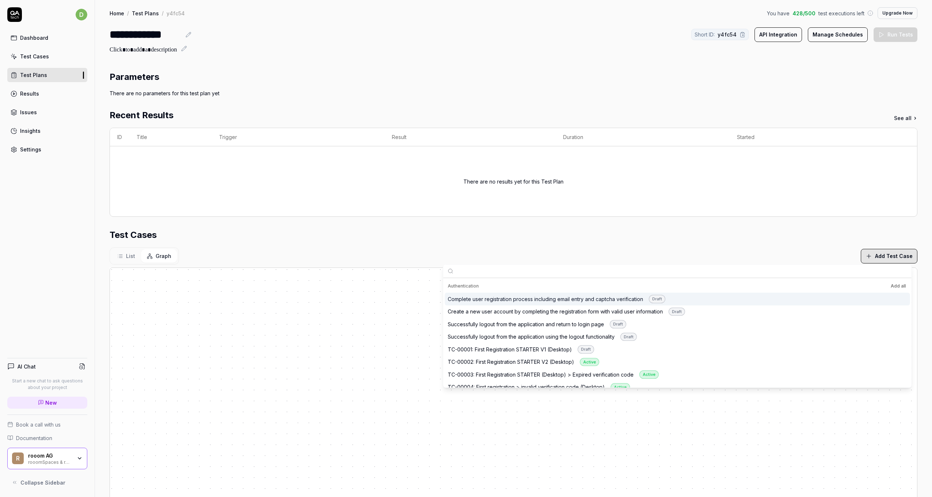
click at [506, 272] on input "text" at bounding box center [681, 271] width 450 height 13
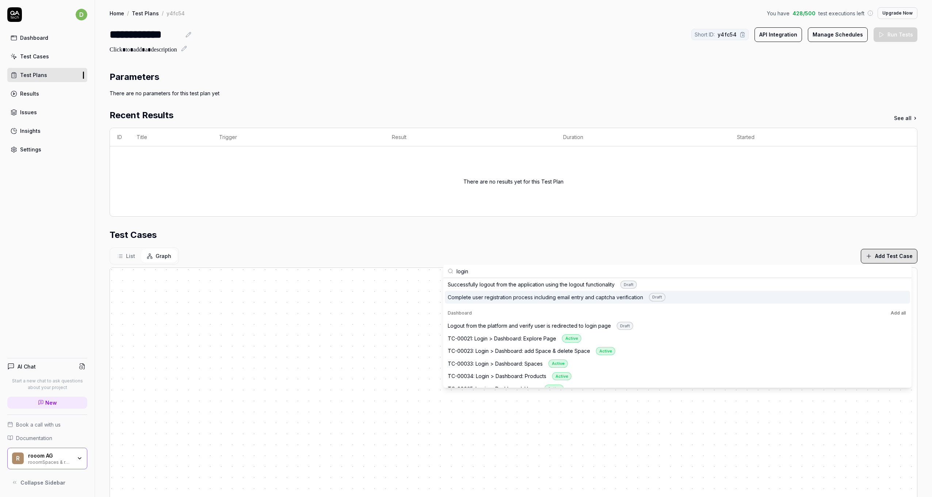
scroll to position [37, 0]
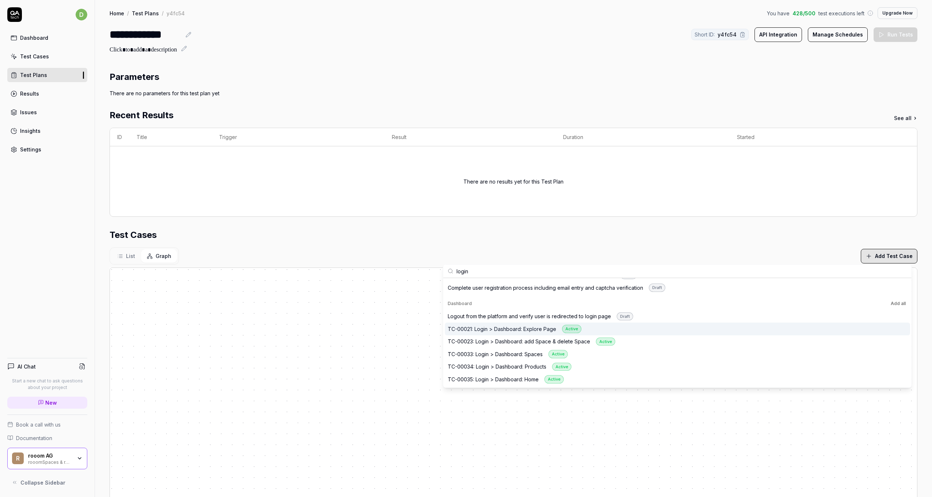
type input "login"
click at [530, 325] on div "TC-00021: Login > Dashboard: Explore Page Active" at bounding box center [514, 329] width 134 height 8
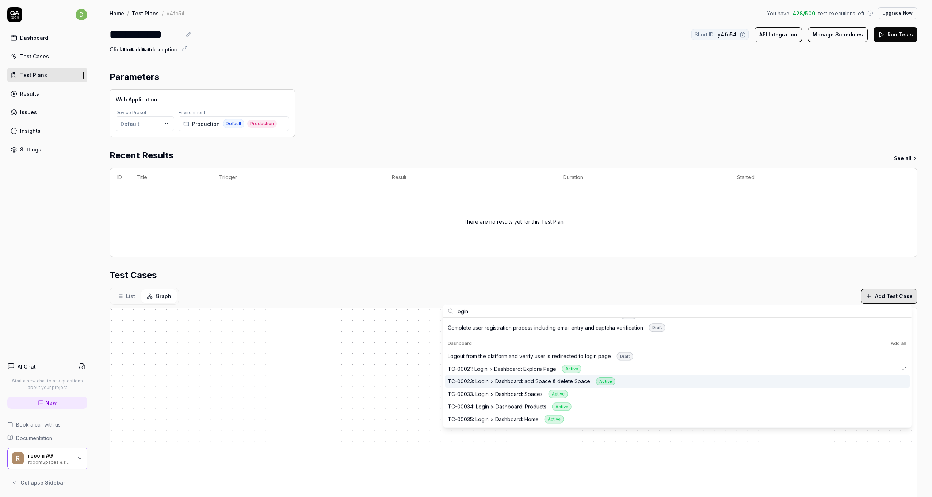
scroll to position [73, 0]
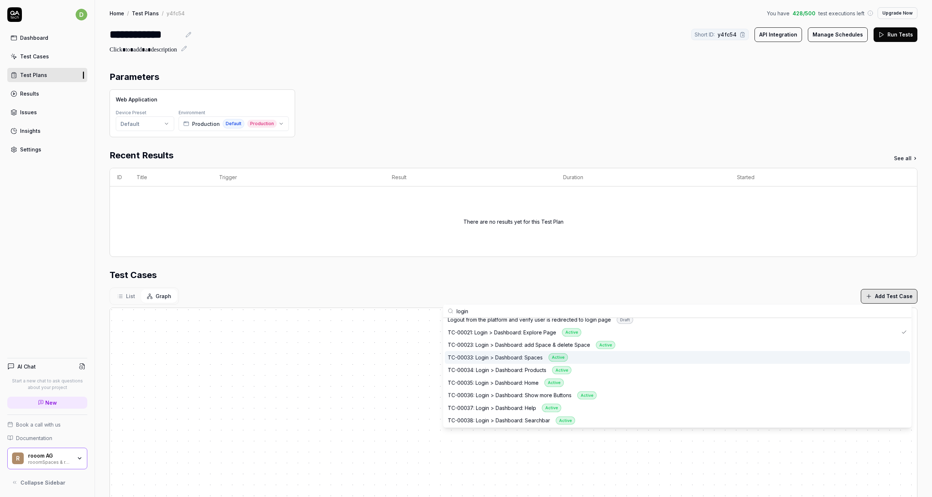
click at [526, 356] on div "TC-00033: Login > Dashboard: Spaces Active" at bounding box center [507, 357] width 120 height 8
click at [528, 369] on div "TC-00034: Login > Dashboard: Products Active" at bounding box center [509, 370] width 124 height 8
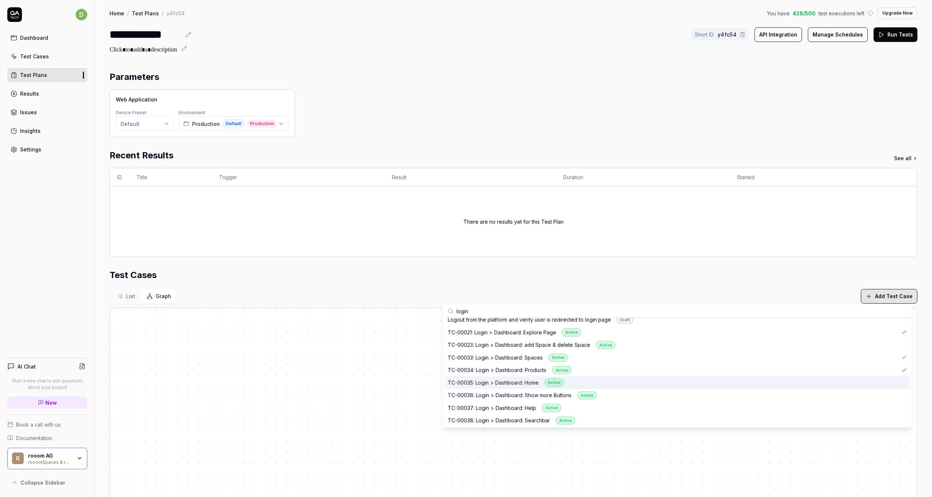
click at [526, 382] on div "TC-00035: Login > Dashboard: Home Active" at bounding box center [505, 383] width 116 height 8
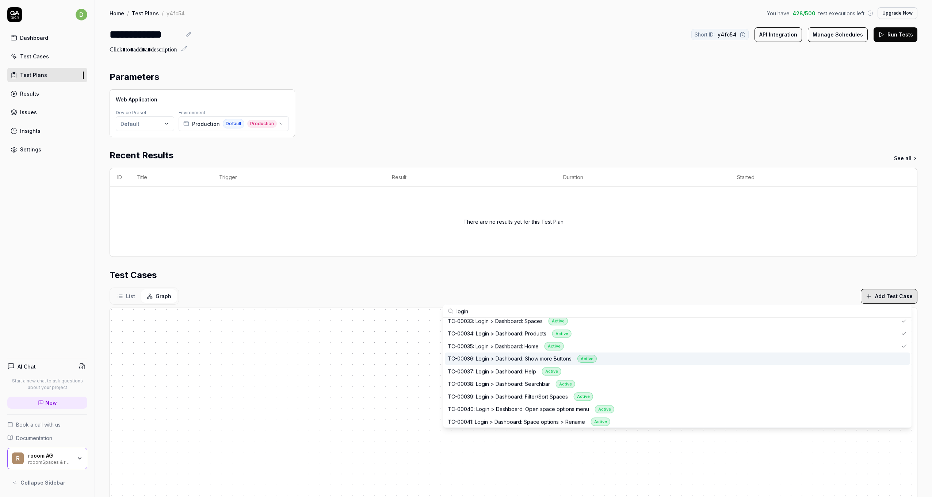
click at [533, 358] on div "TC-00036: Login > Dashboard: Show more Buttons Active" at bounding box center [521, 359] width 149 height 8
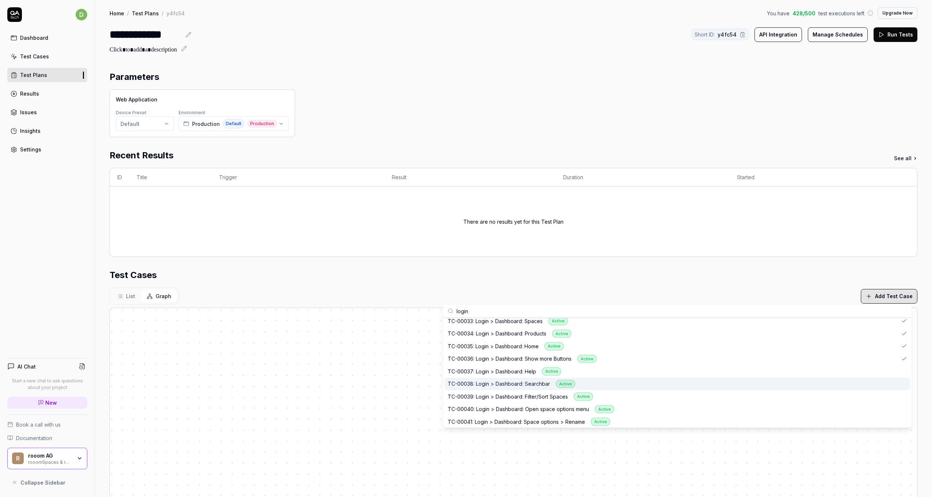
click at [527, 380] on div "TC-00038: Login > Dashboard: Searchbar Active" at bounding box center [510, 384] width 127 height 8
click at [527, 392] on div "TC-00039: Login > Dashboard: Filter/Sort Spaces Active" at bounding box center [519, 396] width 145 height 8
click at [451, 279] on div "Test Cases" at bounding box center [513, 275] width 807 height 13
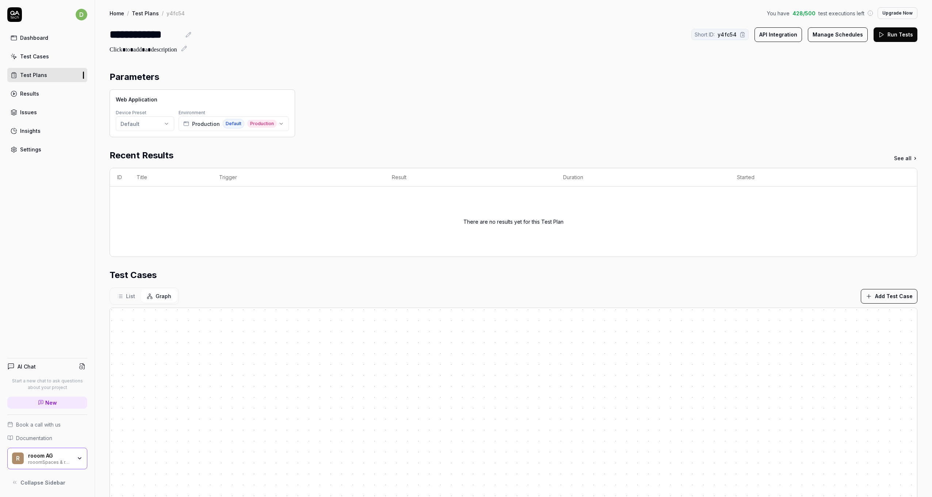
click at [138, 120] on html "**********" at bounding box center [466, 248] width 932 height 497
click at [239, 154] on html "**********" at bounding box center [466, 248] width 932 height 497
click at [188, 34] on icon at bounding box center [188, 34] width 5 height 5
click at [272, 48] on div at bounding box center [513, 50] width 807 height 9
click at [893, 38] on button "Run Tests" at bounding box center [895, 34] width 44 height 15
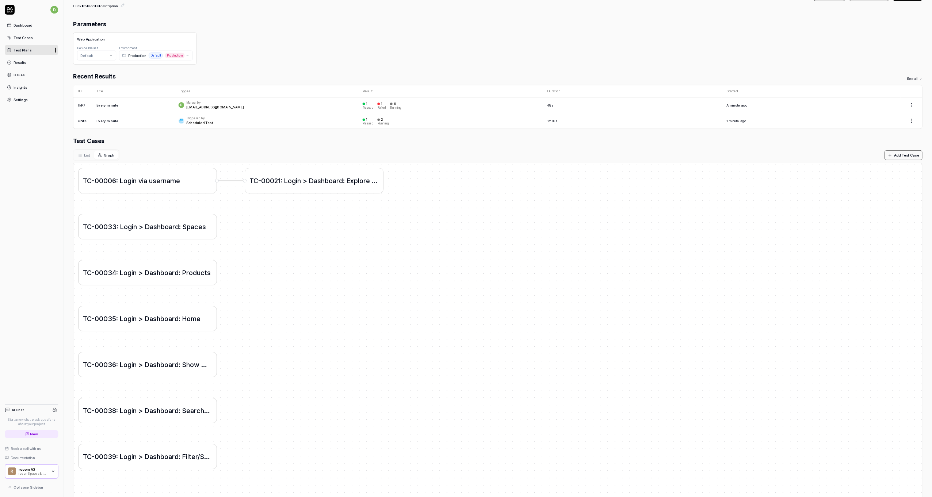
scroll to position [41, 0]
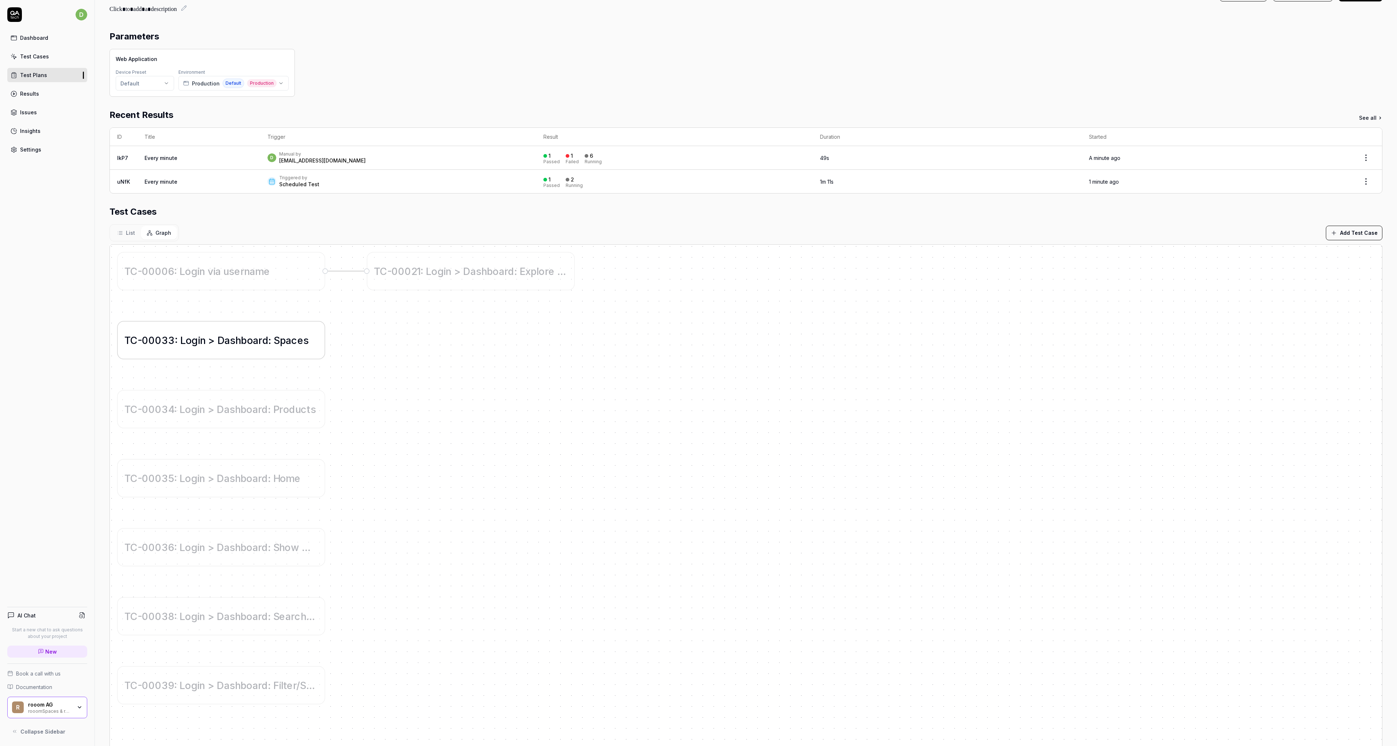
click at [210, 349] on div "T C - 0 0 0 3 3 : L o g i n > D a s h b o a r d : S p a c e s" at bounding box center [221, 340] width 207 height 37
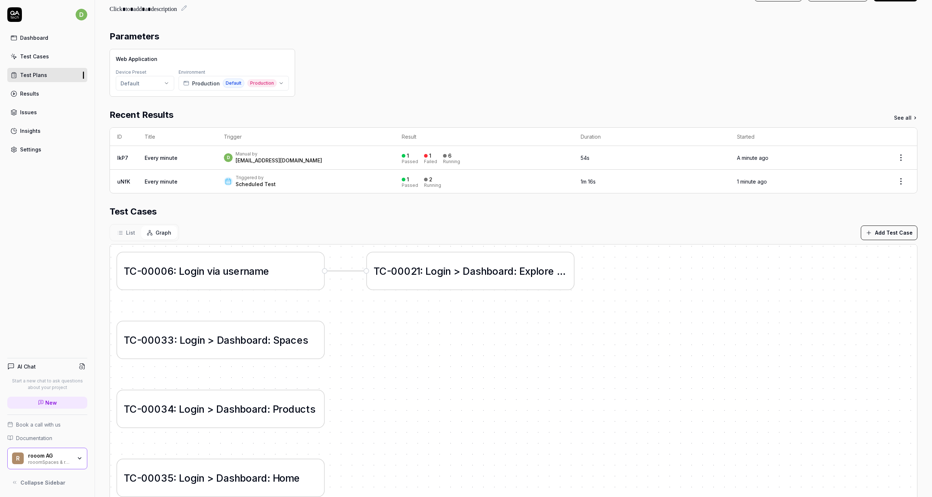
drag, startPoint x: 518, startPoint y: 51, endPoint x: 439, endPoint y: 70, distance: 80.6
click at [518, 51] on div "Web Application Device Preset Default Environment Production Default Production" at bounding box center [513, 73] width 807 height 48
click at [43, 58] on div "Test Cases" at bounding box center [34, 57] width 29 height 8
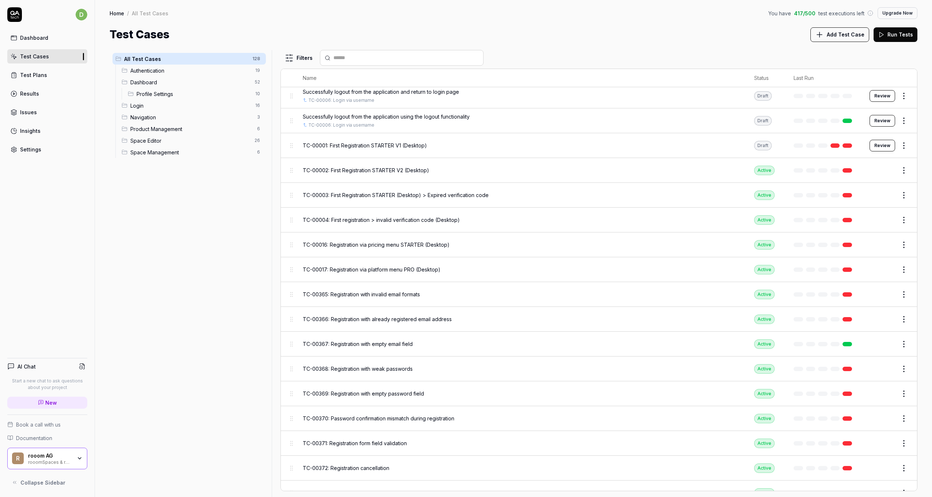
scroll to position [73, 0]
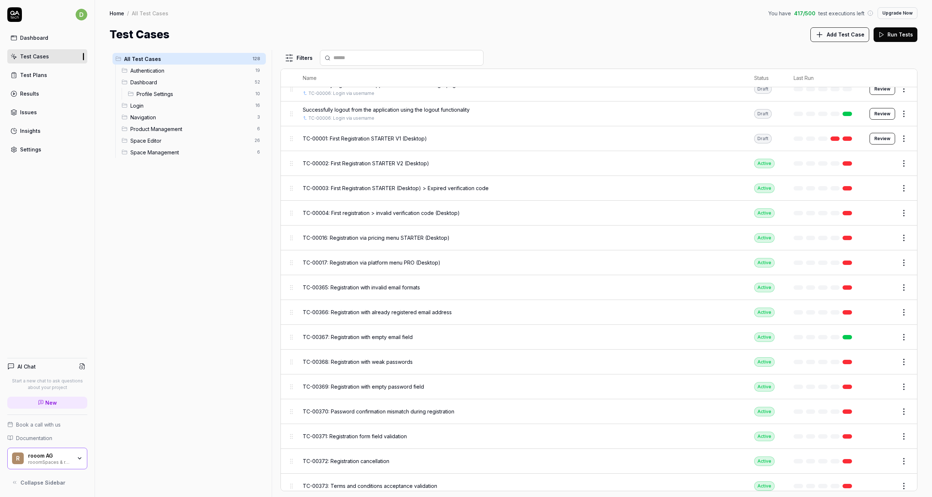
click at [394, 236] on span "TC-00016: Registration via pricing menu STARTER (Desktop)" at bounding box center [376, 238] width 147 height 8
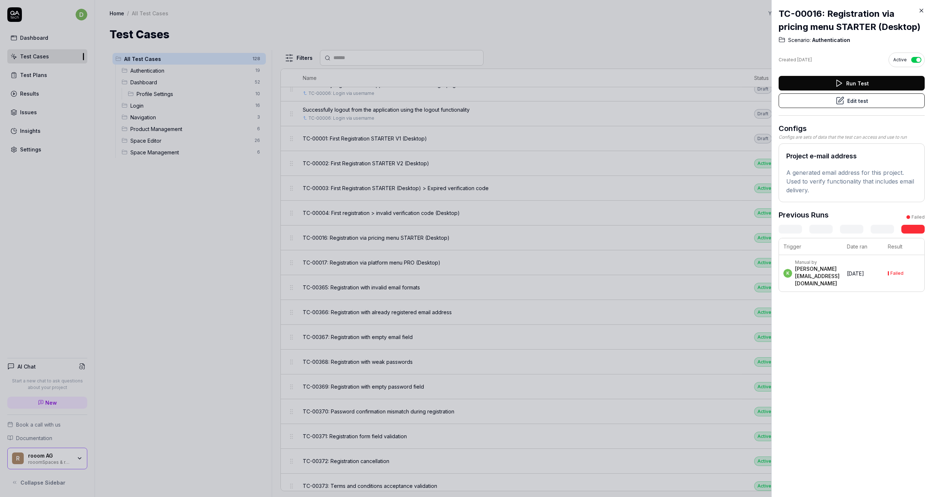
click at [898, 276] on div "Failed" at bounding box center [896, 273] width 13 height 4
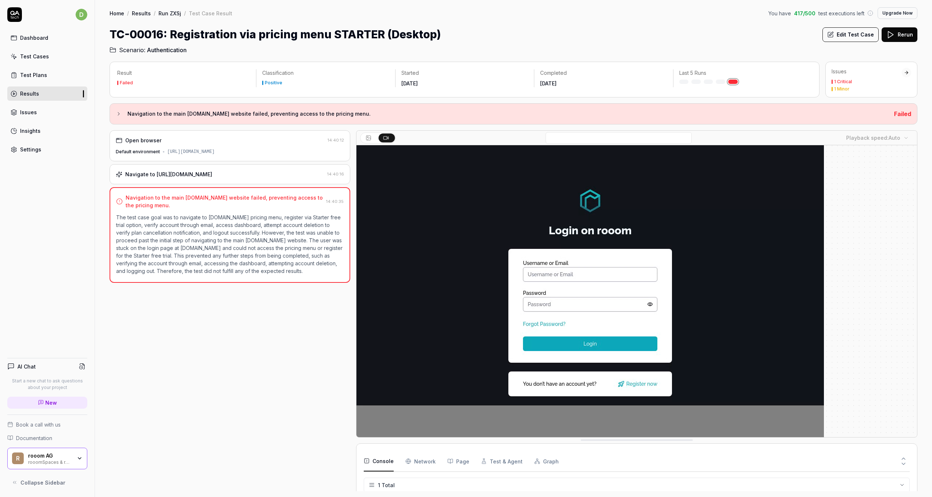
click at [253, 113] on h3 "Navigation to the main [DOMAIN_NAME] website failed, preventing access to the p…" at bounding box center [507, 114] width 760 height 9
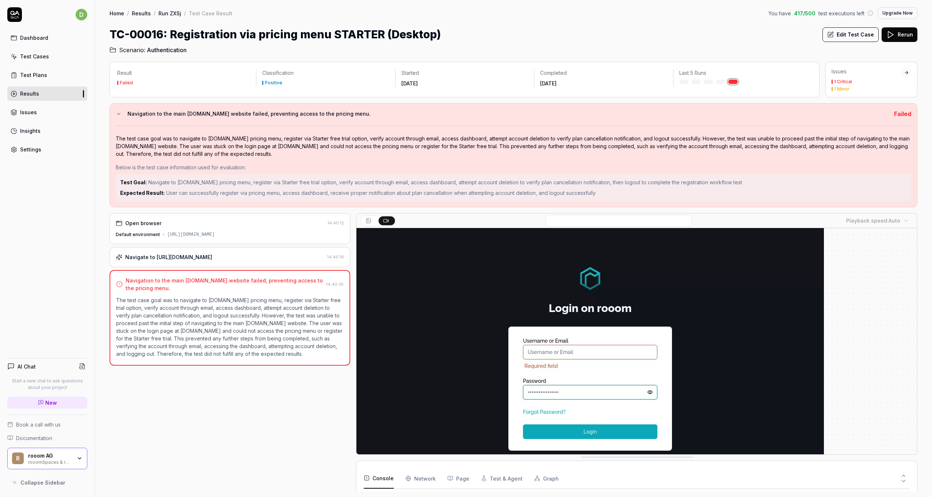
click at [253, 113] on h3 "Navigation to the main [DOMAIN_NAME] website failed, preventing access to the p…" at bounding box center [507, 114] width 760 height 9
